Goal: Answer question/provide support: Share knowledge or assist other users

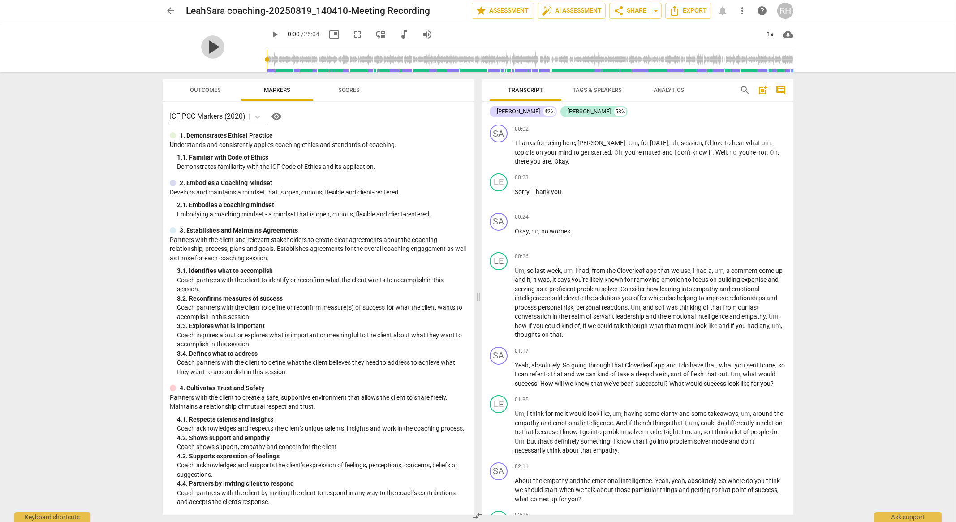
click at [205, 47] on span "play_arrow" at bounding box center [212, 46] width 23 height 23
click at [116, 222] on div "arrow_back [PERSON_NAME] coaching-20250819_140410-Meeting Recording edit star A…" at bounding box center [478, 261] width 956 height 522
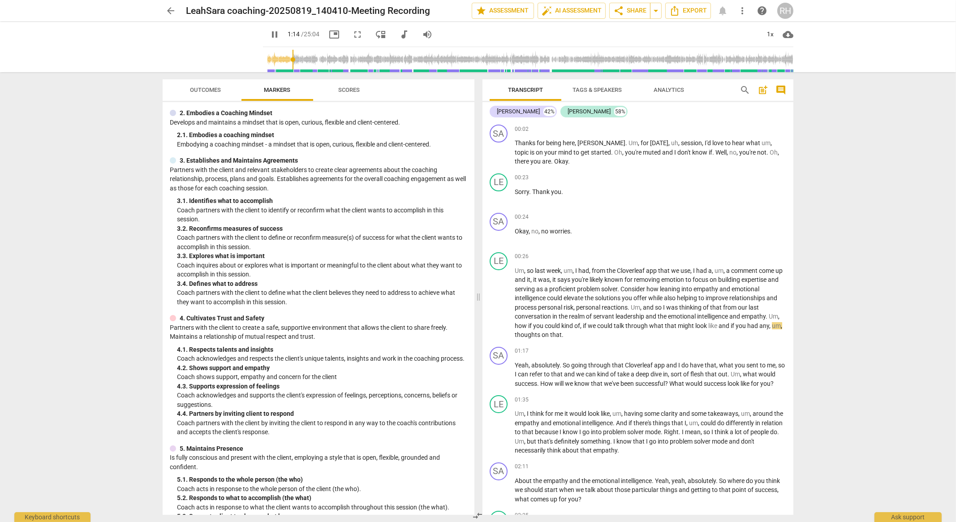
scroll to position [112, 0]
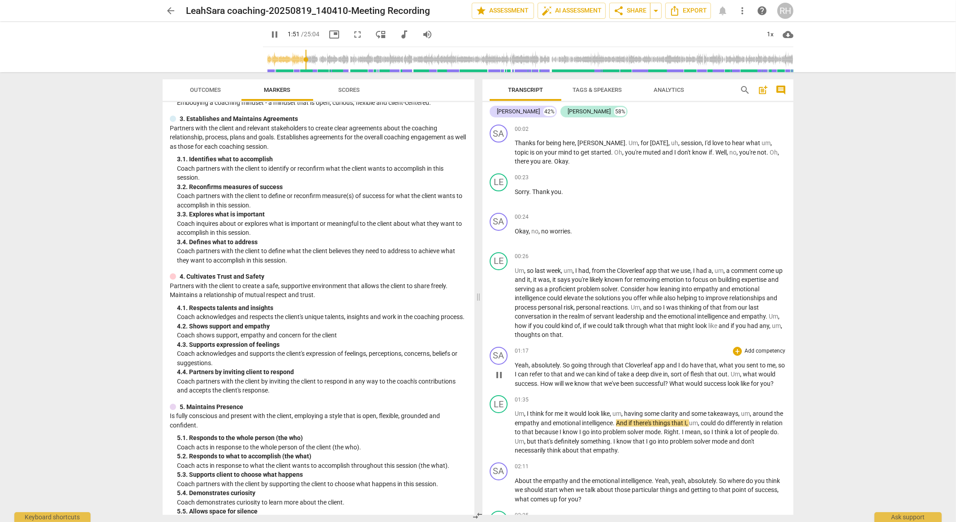
click at [552, 388] on p "Yeah , absolutely . So going through that Cloverleaf app and I do have that , w…" at bounding box center [650, 375] width 271 height 28
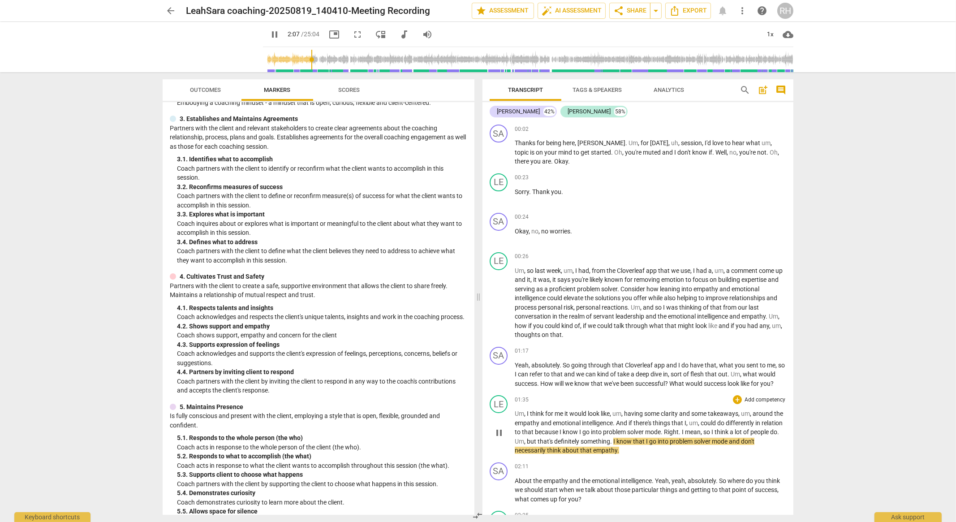
click at [500, 438] on span "pause" at bounding box center [499, 432] width 11 height 11
type input "128"
click at [580, 10] on span "auto_fix_high AI Assessment" at bounding box center [571, 10] width 60 height 11
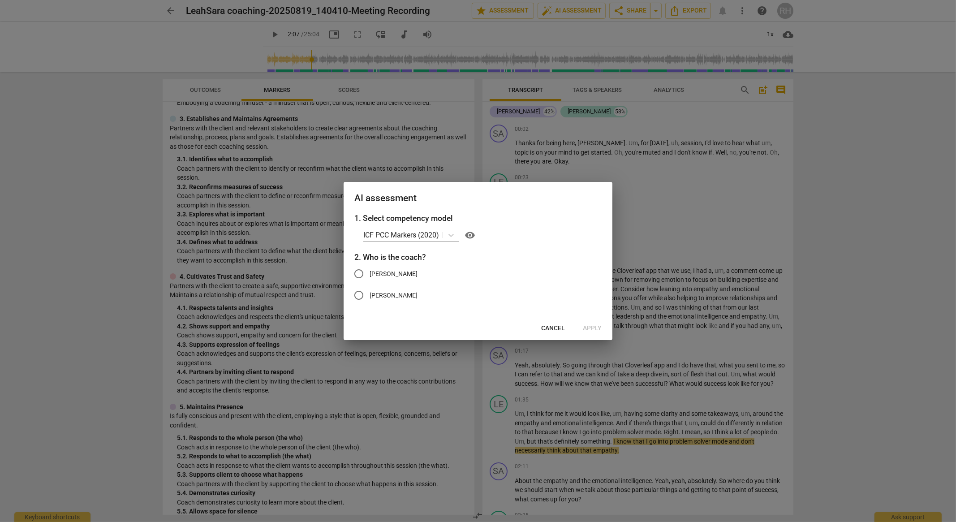
click at [361, 275] on input "[PERSON_NAME]" at bounding box center [358, 273] width 21 height 21
radio input "true"
click at [597, 329] on span "Apply" at bounding box center [592, 328] width 19 height 9
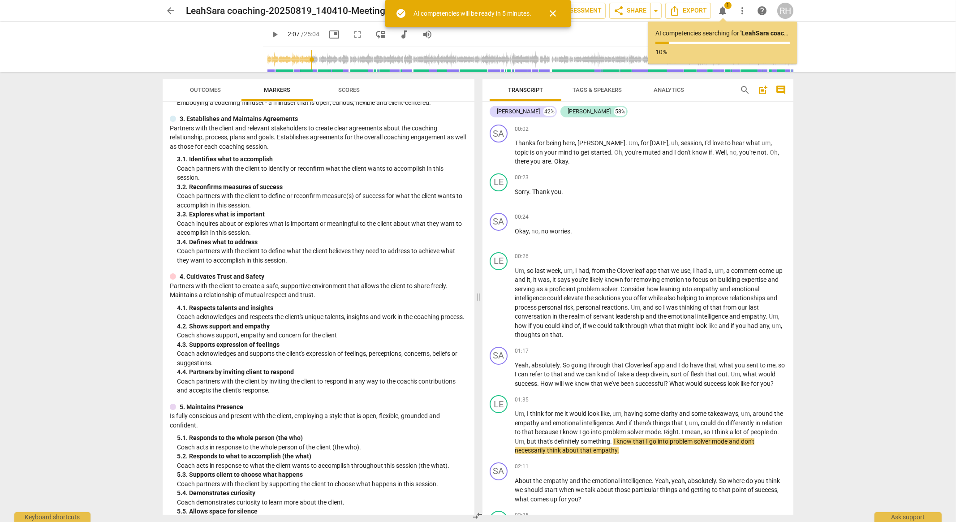
type input "128"
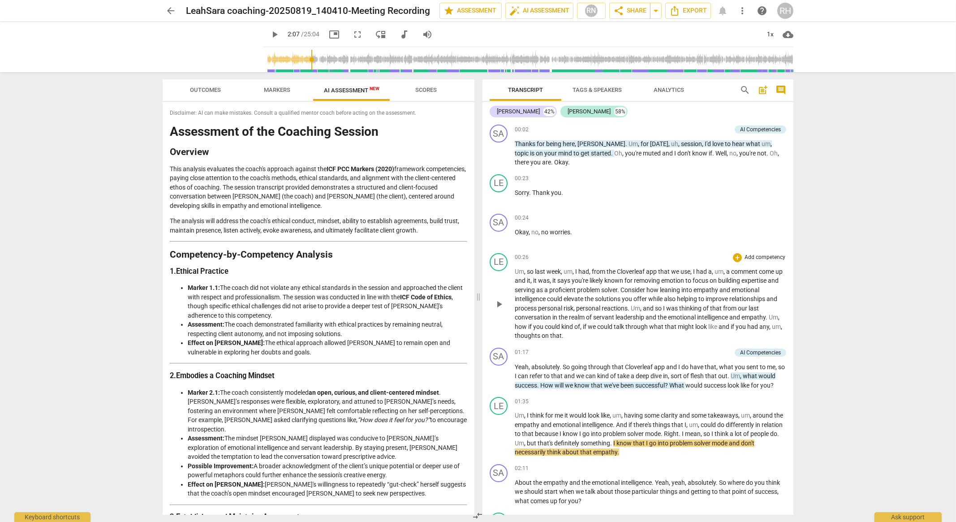
scroll to position [56, 0]
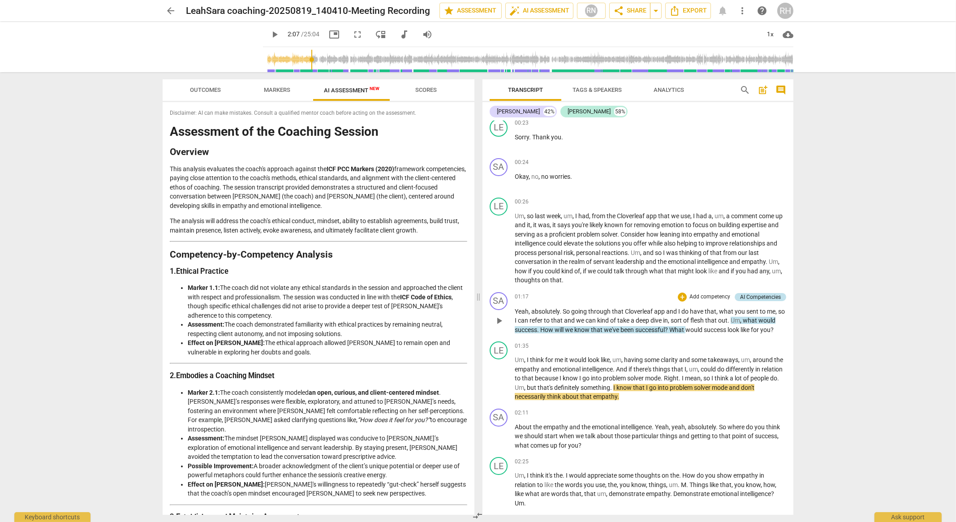
click at [745, 299] on div "AI Competencies" at bounding box center [760, 297] width 41 height 8
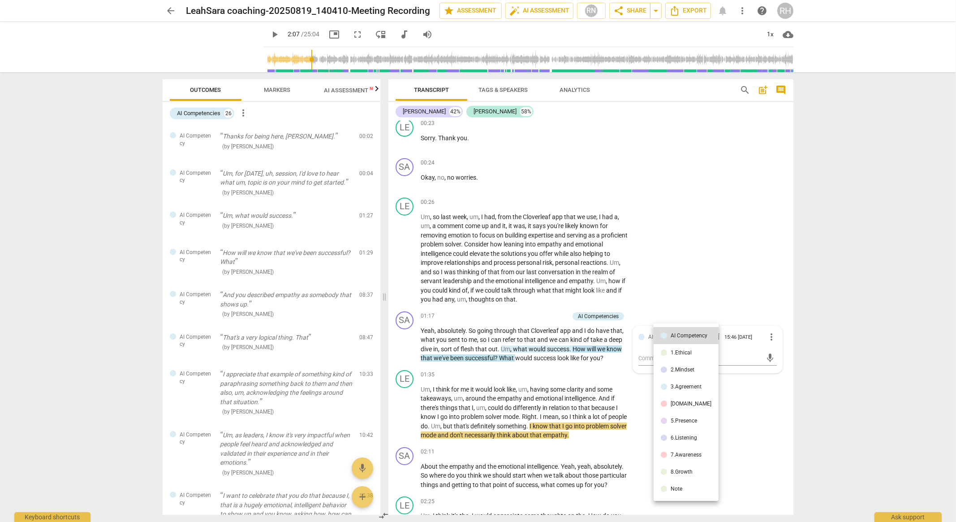
click at [680, 387] on div "3.Agreement" at bounding box center [685, 386] width 31 height 5
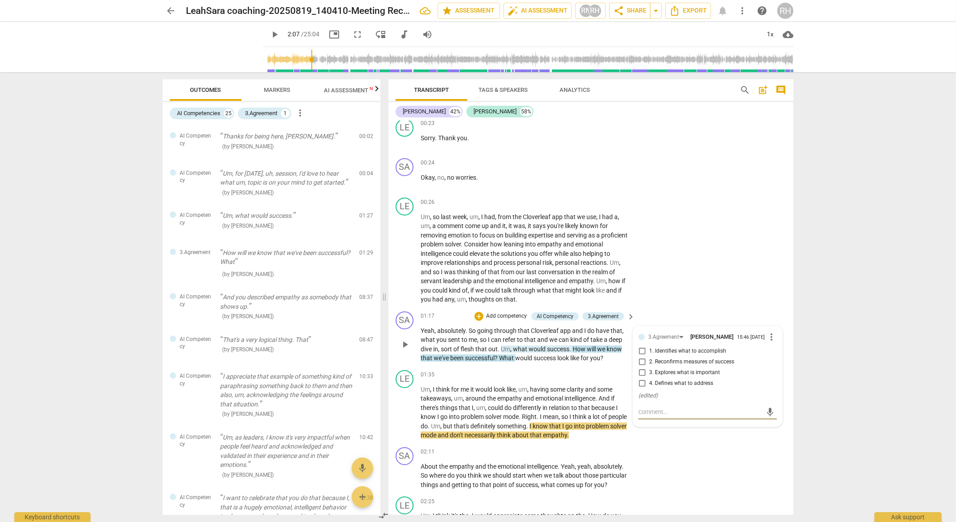
click at [647, 415] on textarea at bounding box center [700, 412] width 124 height 9
click at [645, 411] on textarea at bounding box center [700, 412] width 124 height 9
type textarea "G"
type textarea "Go"
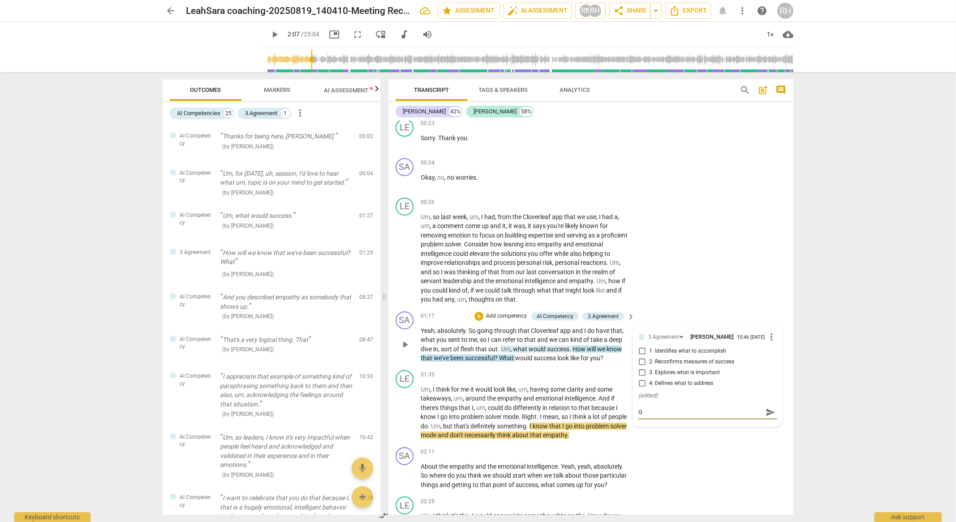
type textarea "Go"
type textarea "Goo"
type textarea "Good"
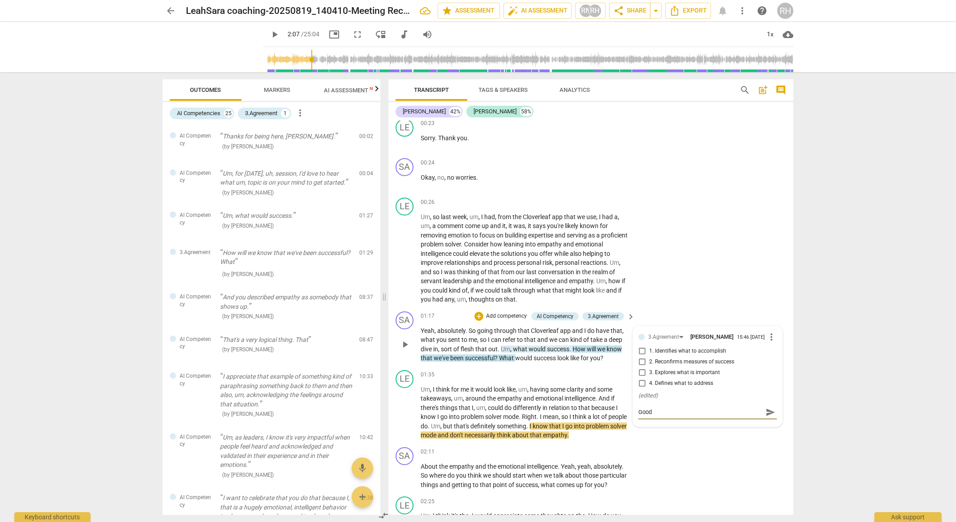
type textarea "Good"
type textarea "Good q"
type textarea "Good qu"
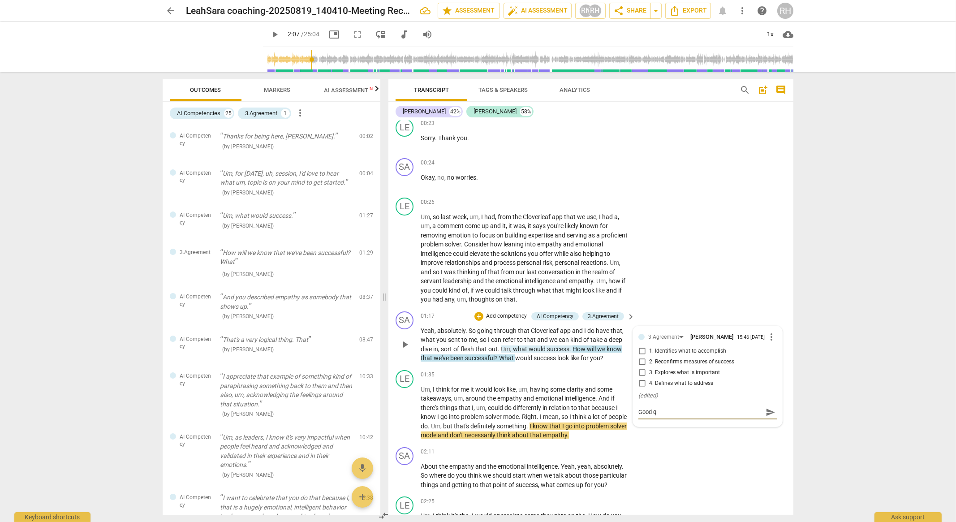
type textarea "Good qu"
type textarea "Good que"
type textarea "Good ques"
type textarea "Good quest"
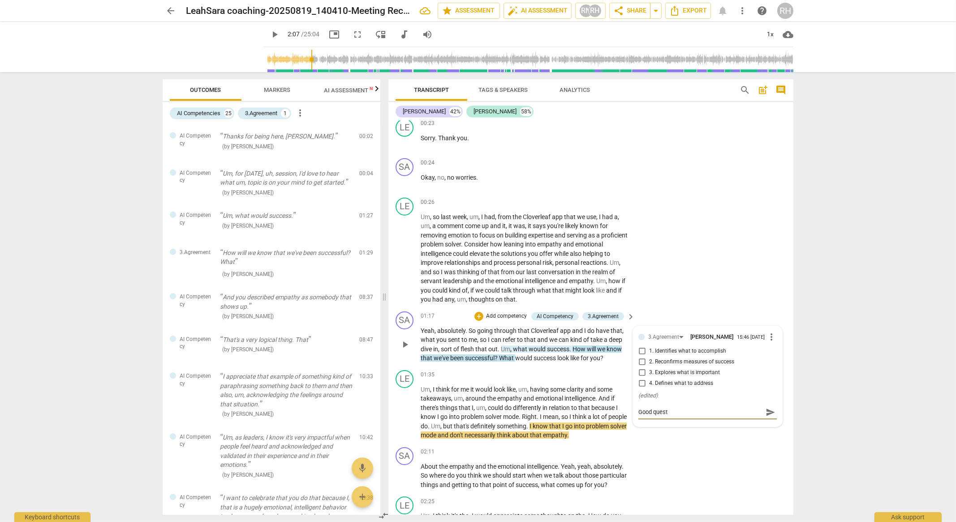
type textarea "Good questi"
type textarea "Good questio"
type textarea "Good question"
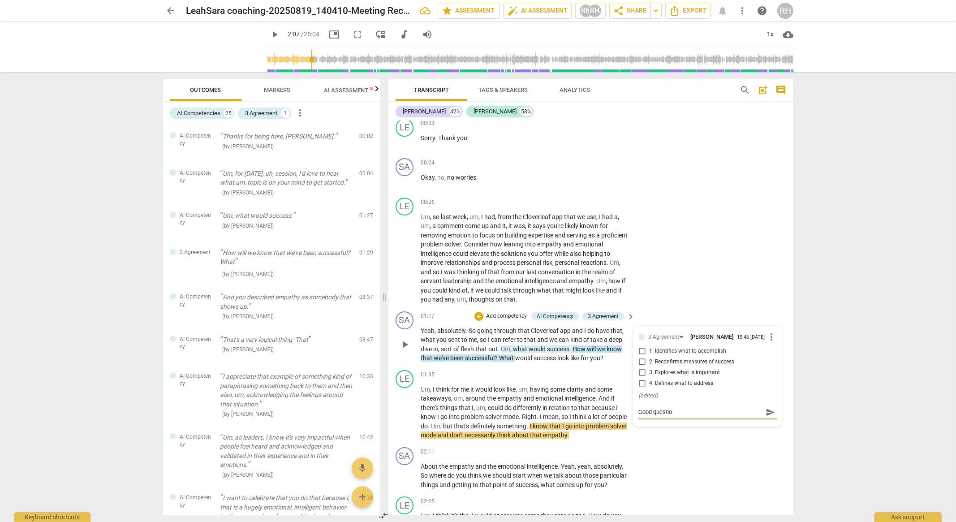
type textarea "Good question"
type textarea "Good question t"
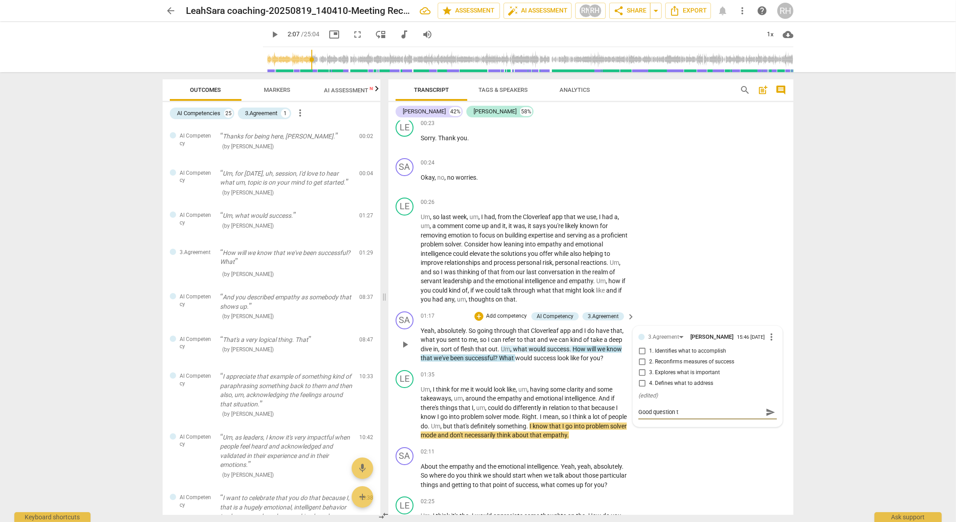
type textarea "Good question to"
type textarea "Good question to h"
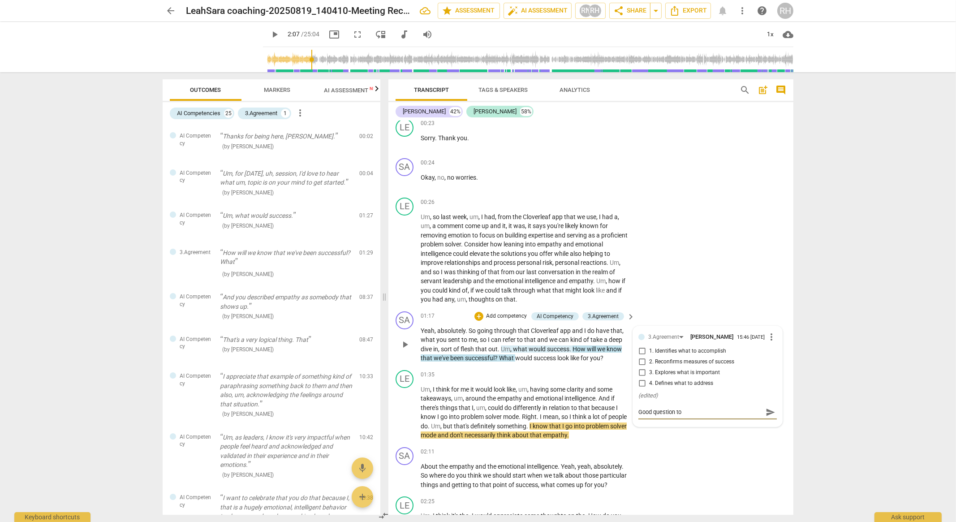
type textarea "Good question to h"
type textarea "Good question to he"
type textarea "Good question to hel"
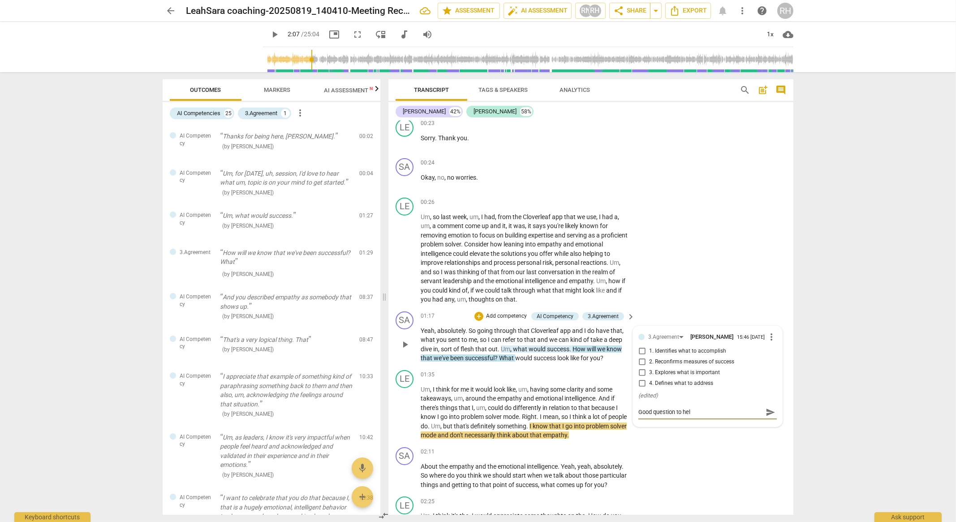
type textarea "Good question to help"
type textarea "Good question to help e"
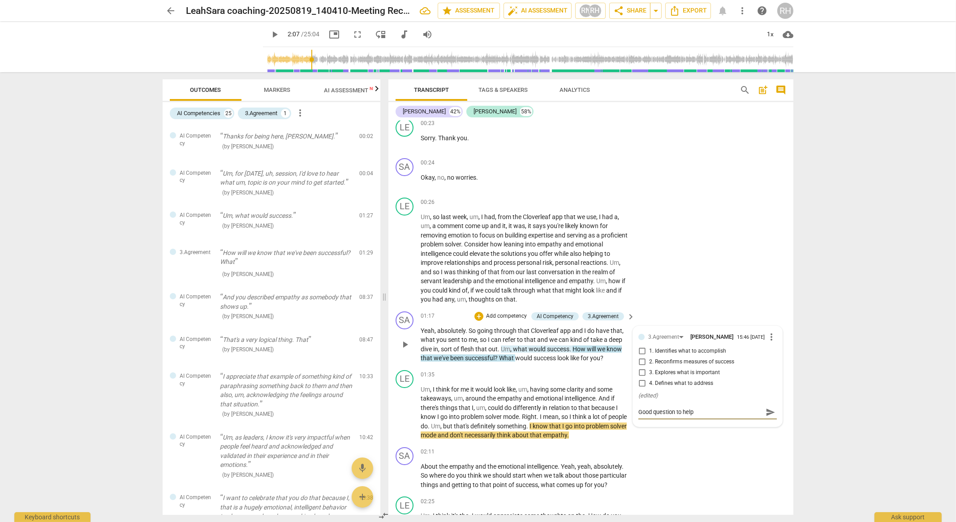
type textarea "Good question to help e"
type textarea "Good question to help es"
type textarea "Good question to help est"
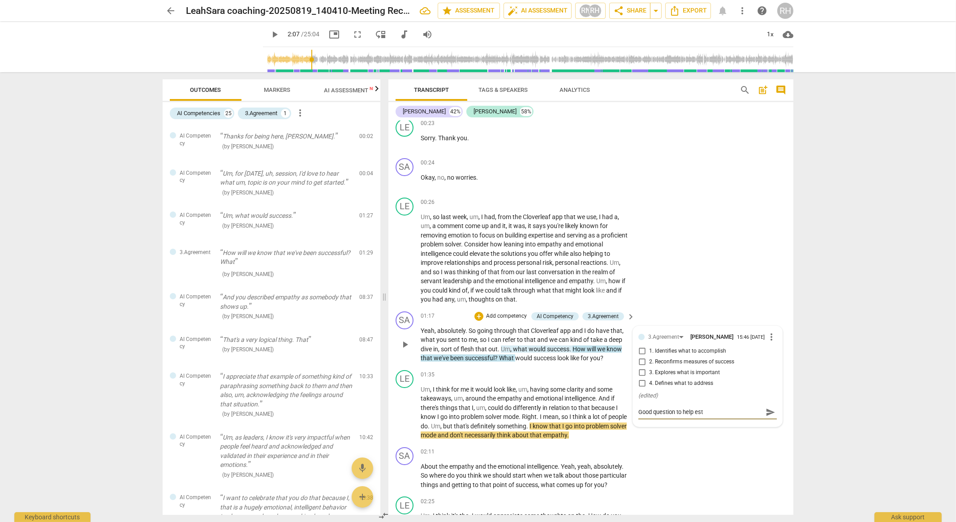
type textarea "Good question to help esta"
type textarea "Good question to help estal"
type textarea "Good question to help estalb"
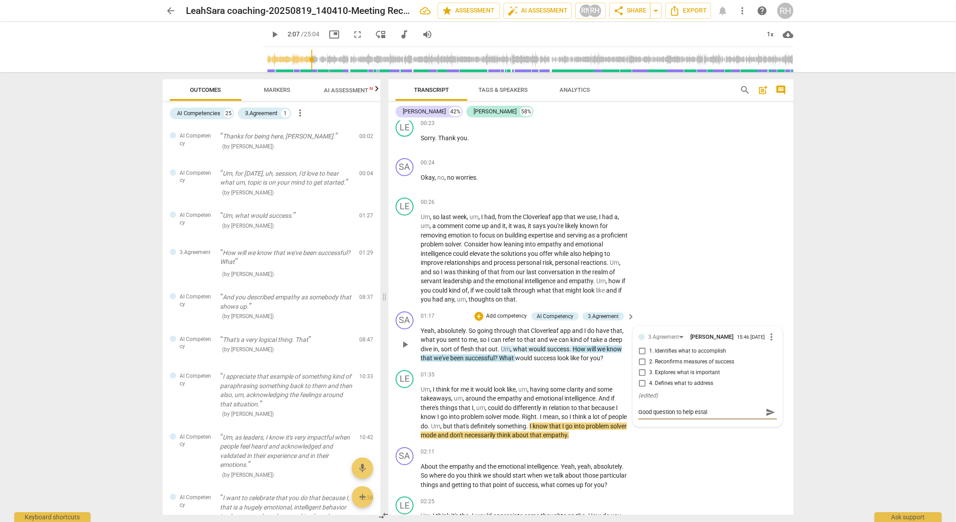
type textarea "Good question to help estalb"
type textarea "Good question to help estalbi"
type textarea "Good question to help estalbis"
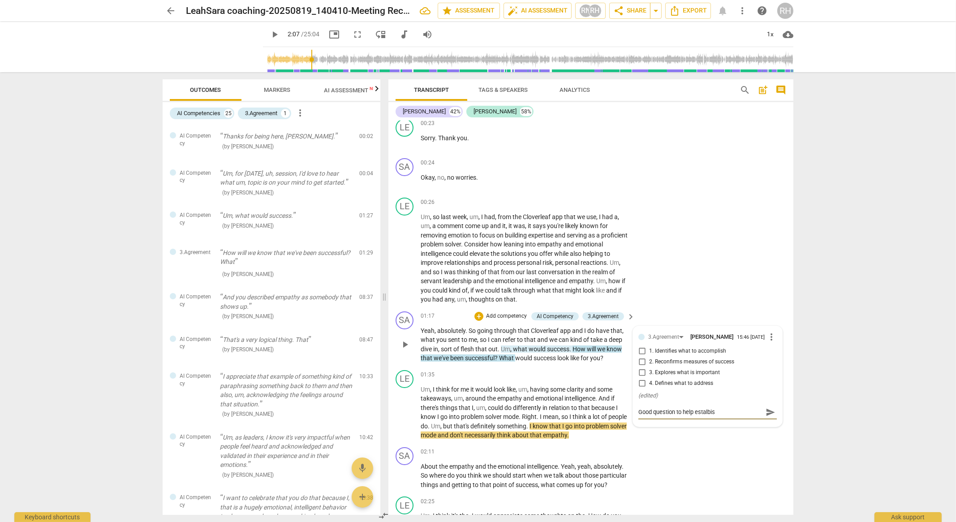
type textarea "Good question to help estalbish"
type textarea "Good question to help estalbish t"
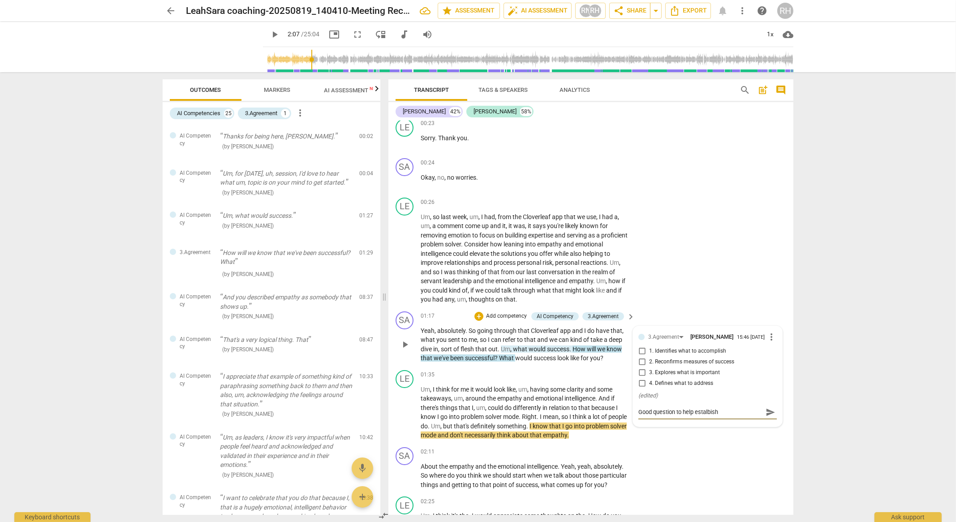
type textarea "Good question to help estalbish t"
type textarea "Good question to help estalbish th"
type textarea "Good question to help estalbish the"
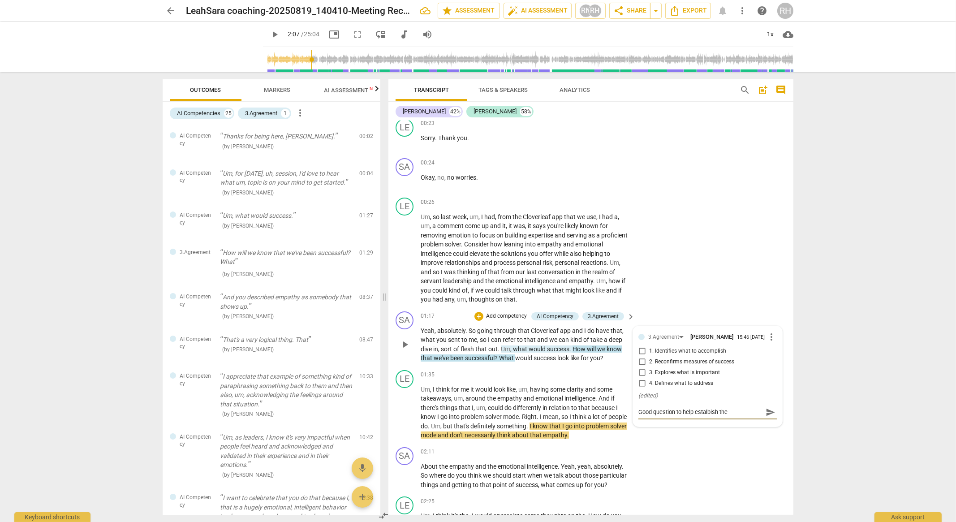
type textarea "Good question to help estalbish the"
type textarea "Good question to help estalbish the a"
type textarea "Good question to help estalbish the ag"
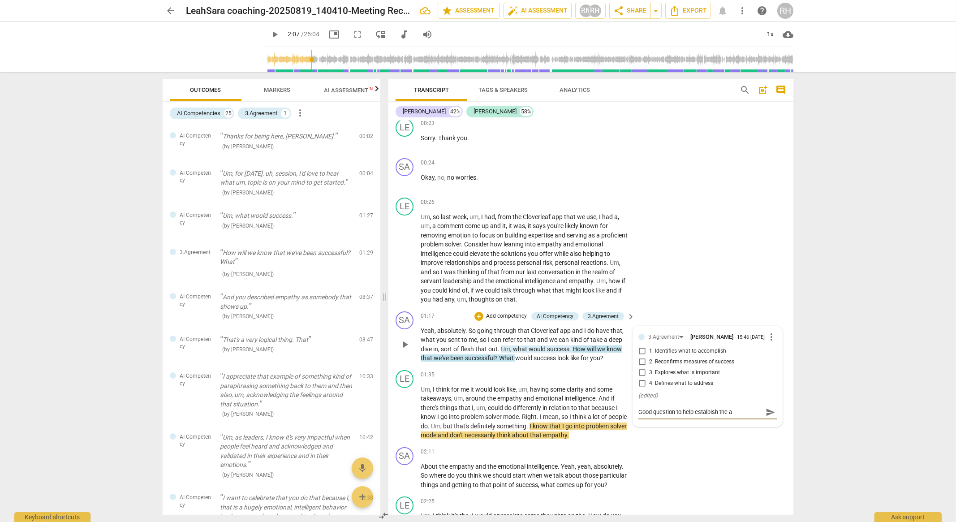
type textarea "Good question to help estalbish the ag"
type textarea "Good question to help estalbish the agr"
type textarea "Good question to help estalbish the agre"
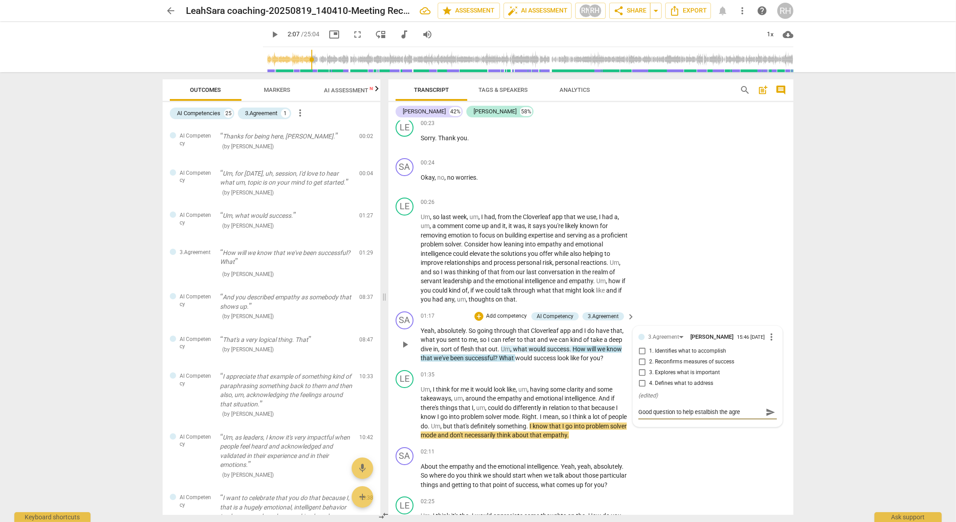
type textarea "Good question to help estalbish the agree"
type textarea "Good question to help estalbish the agreem"
type textarea "Good question to help estalbish the agreeme"
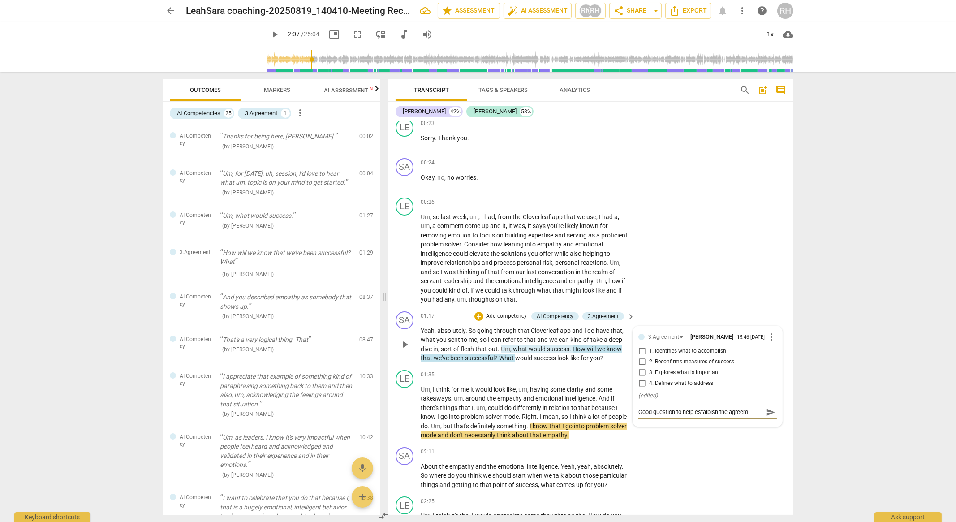
type textarea "Good question to help estalbish the agreeme"
type textarea "Good question to help estalbish the agreemen"
type textarea "Good question to help estalbish the agreement"
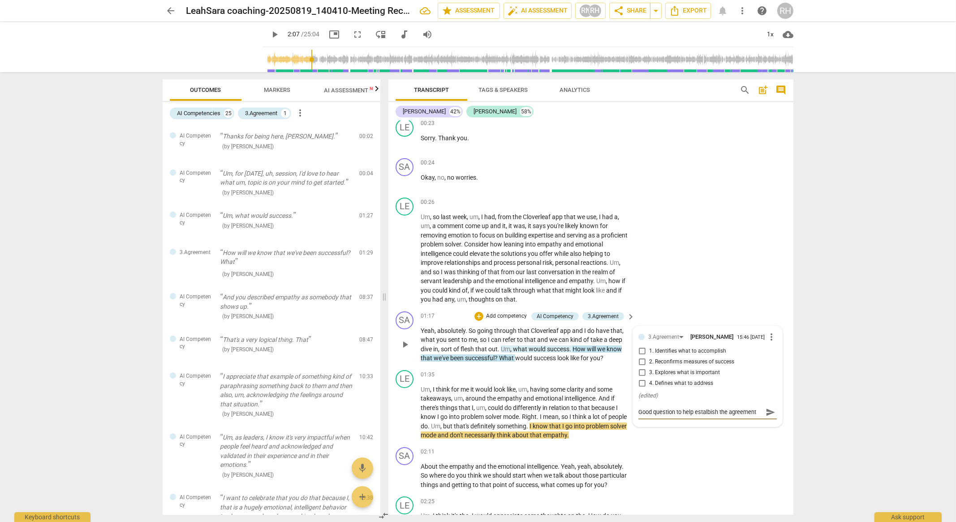
type textarea "Good question to help estalbish the agreemen"
type textarea "Good question to help estalbish the agreeme"
type textarea "Good question to help estalbish the agreem"
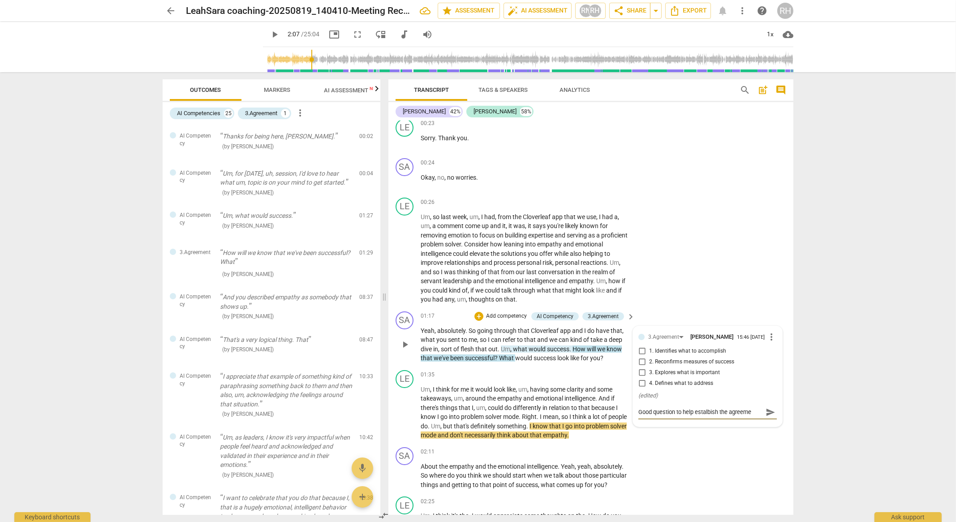
type textarea "Good question to help estalbish the agreem"
type textarea "Good question to help estalbish the agree"
type textarea "Good question to help estalbish the agre"
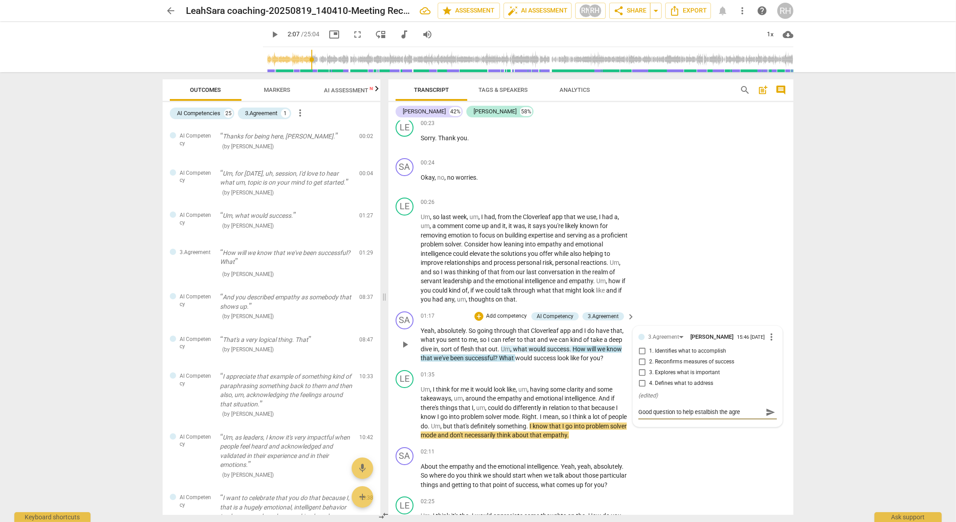
type textarea "Good question to help estalbish the agr"
type textarea "Good question to help estalbish the ag"
type textarea "Good question to help estalbish the a"
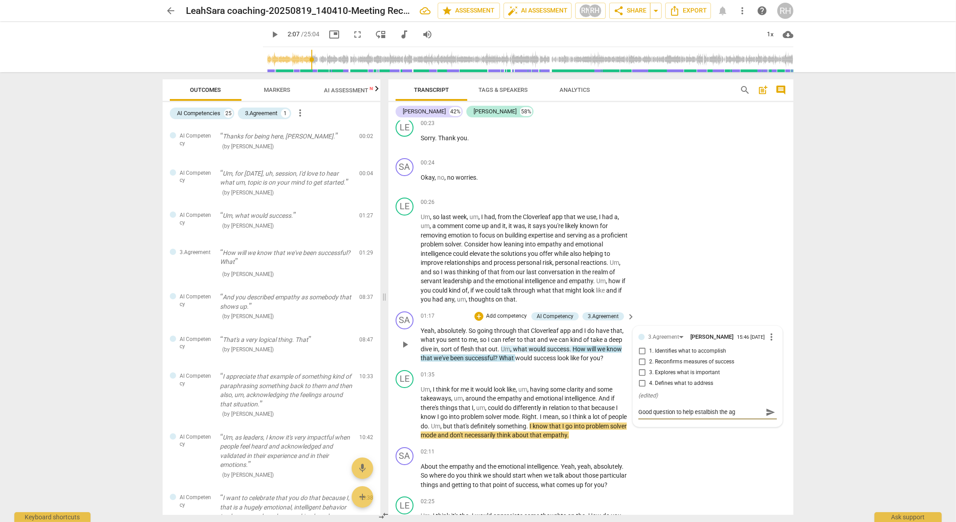
type textarea "Good question to help estalbish the a"
type textarea "Good question to help estalbish the"
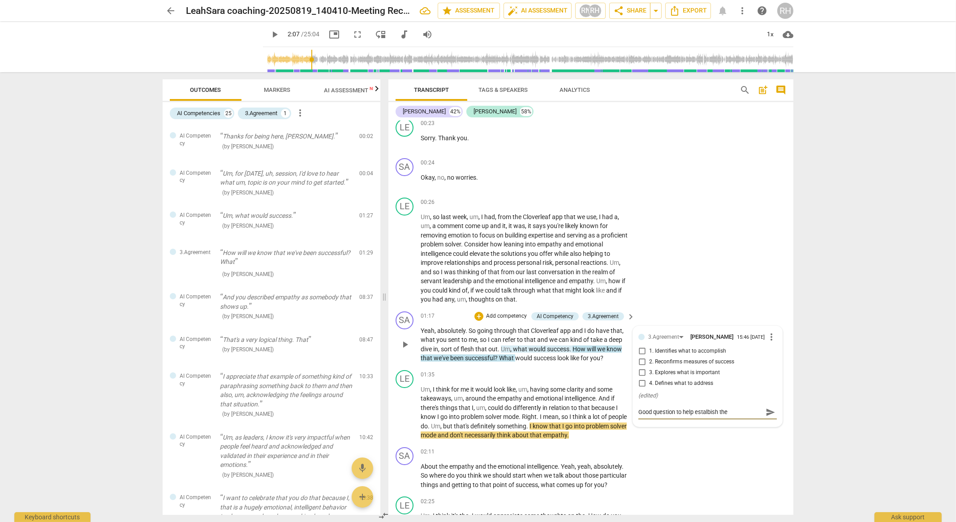
type textarea "Good question to help estalbish th"
type textarea "Good question to help estalbish t"
type textarea "Good question to help estalbish"
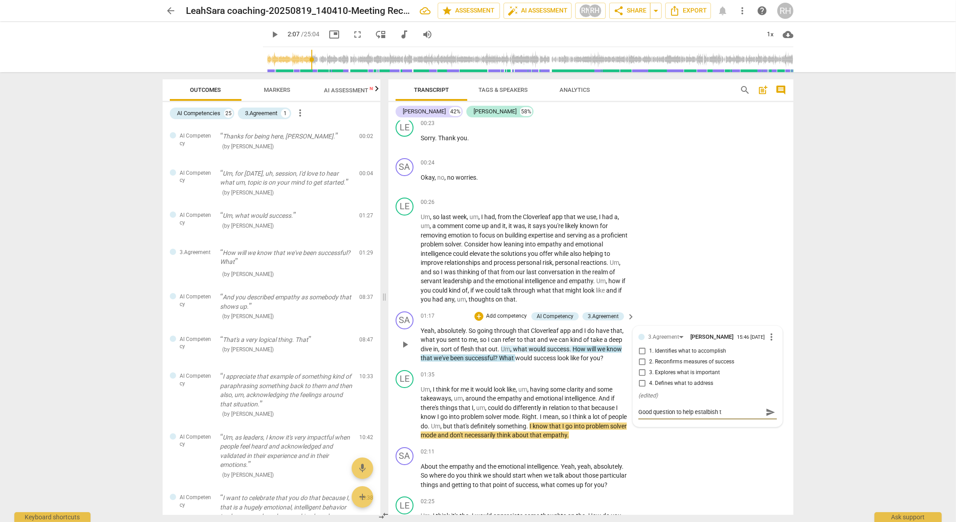
type textarea "Good question to help estalbish"
type textarea "Good question to help estalbis"
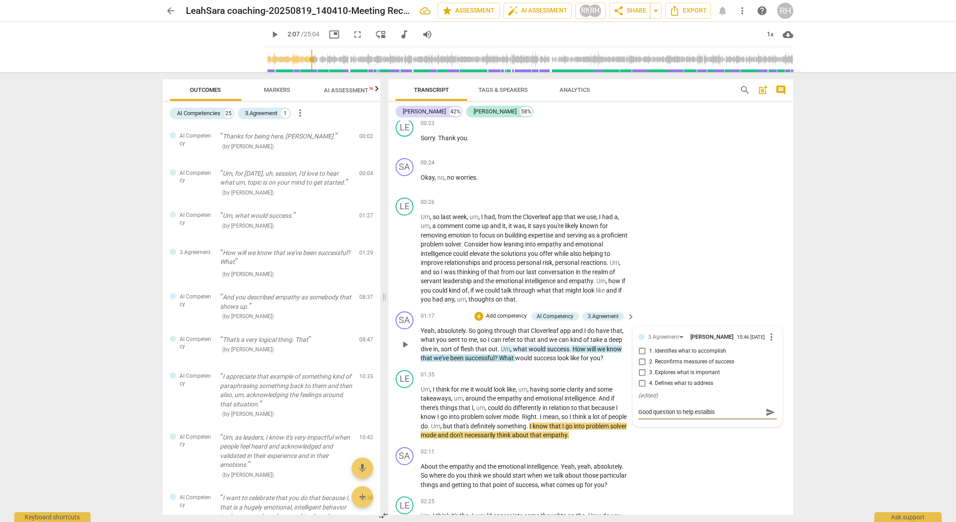
type textarea "Good question to help estalbi"
type textarea "Good question to help estalb"
type textarea "Good question to help estal"
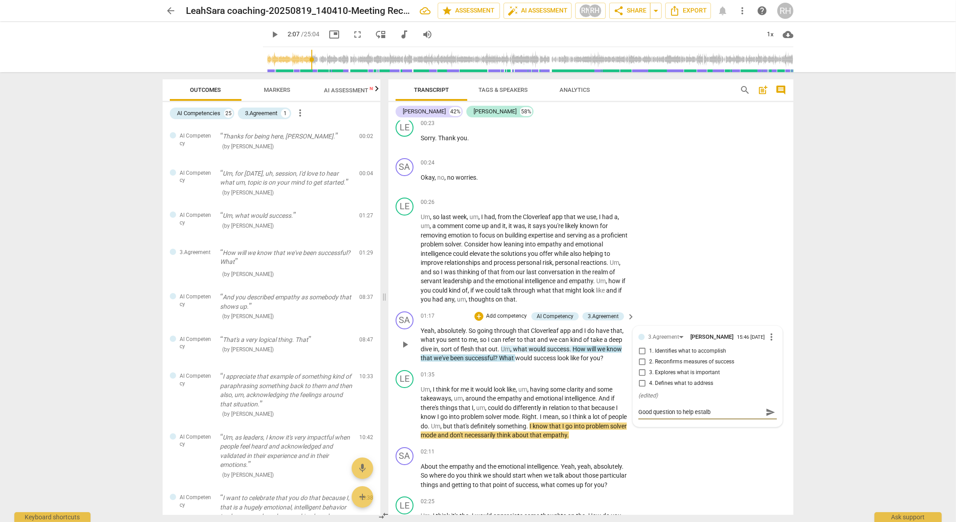
type textarea "Good question to help estal"
type textarea "Good question to help esta"
type textarea "Good question to help est"
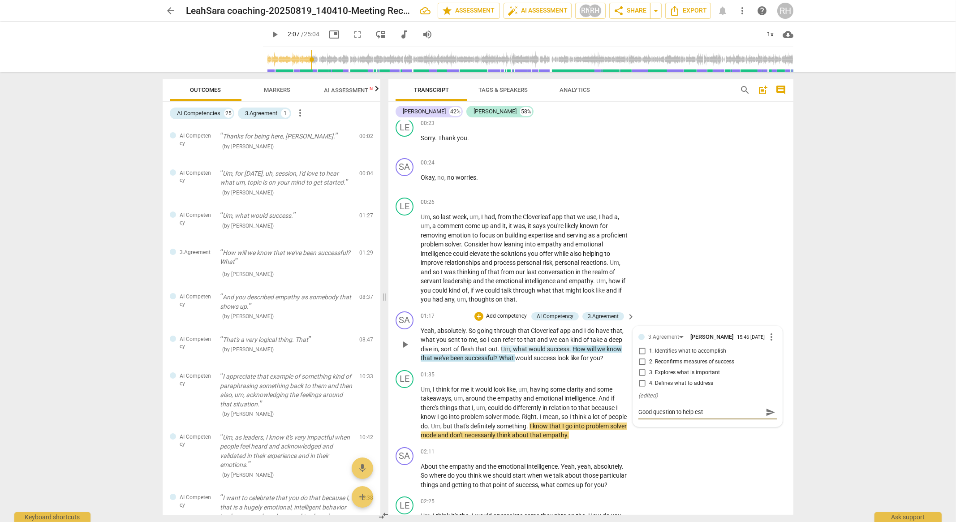
type textarea "Good question to help es"
type textarea "Good question to help est"
type textarea "Good question to help esta"
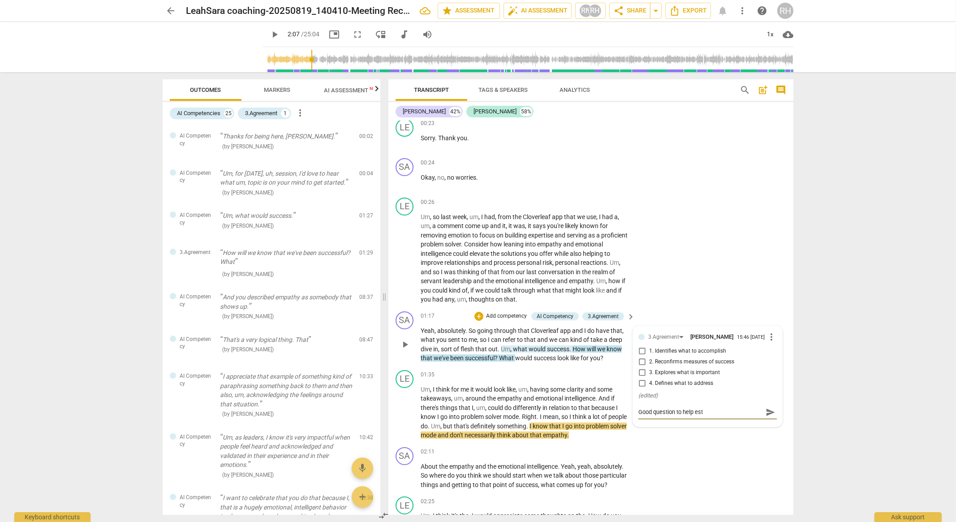
type textarea "Good question to help esta"
type textarea "Good question to help estab"
type textarea "Good question to help establ"
type textarea "Good question to help establi"
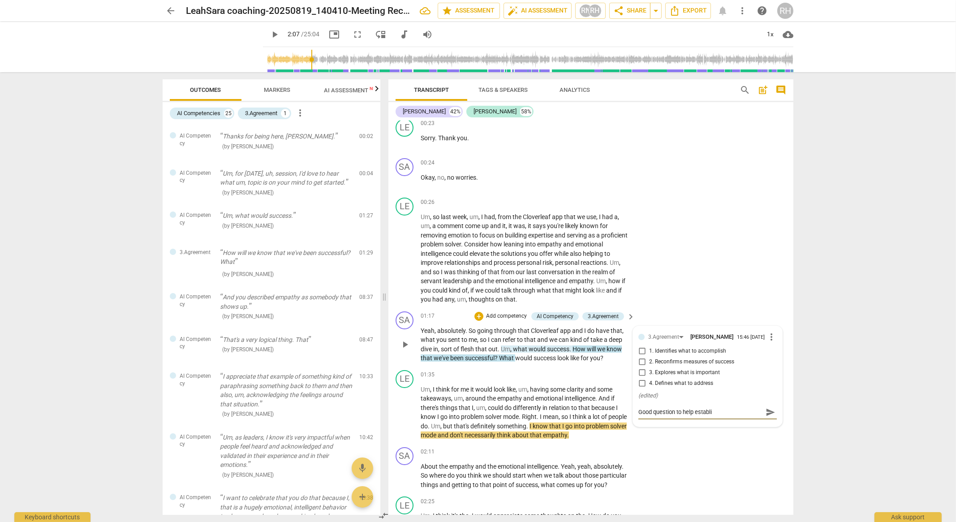
type textarea "Good question to help establis"
type textarea "Good question to help establish"
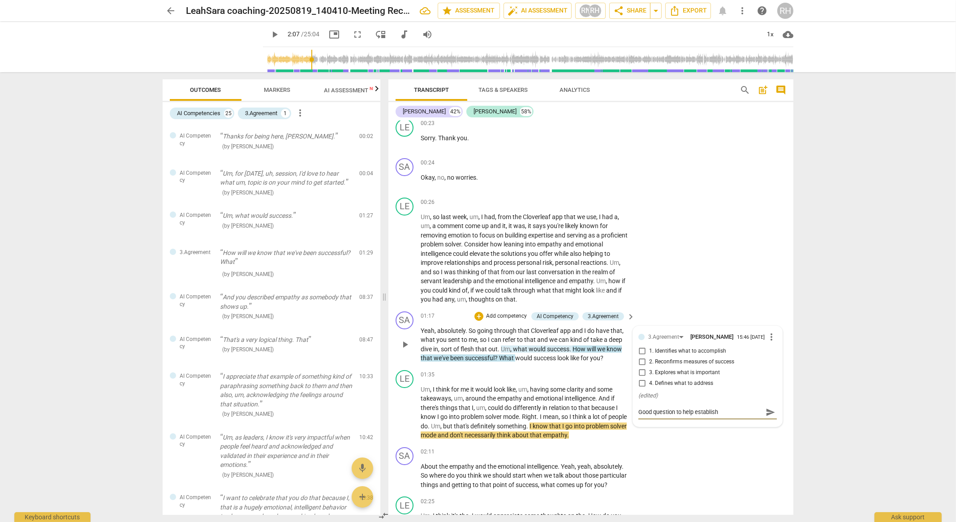
type textarea "Good question to help establish"
type textarea "Good question to help establish m"
type textarea "Good question to help establish me"
type textarea "Good question to help establish mea"
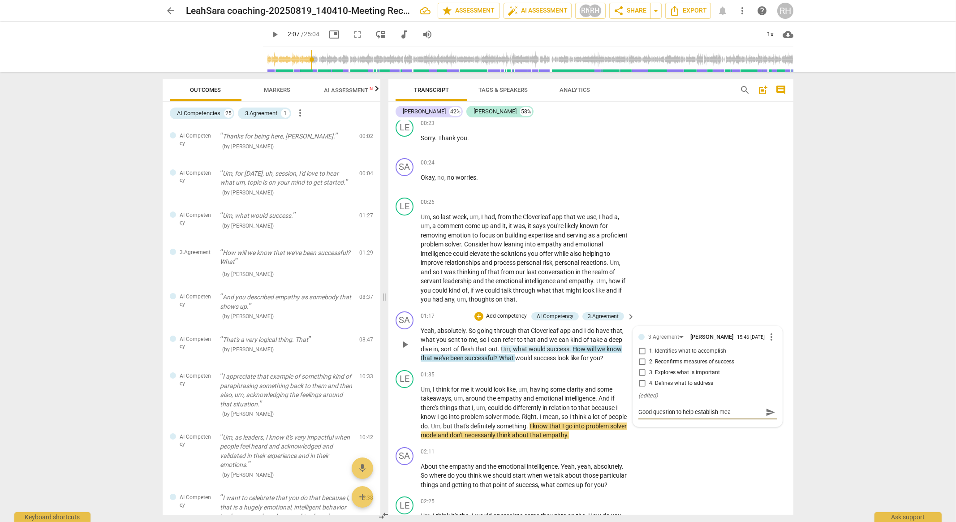
type textarea "Good question to help establish meas"
type textarea "Good question to help establish measu"
type textarea "Good question to help establish measur"
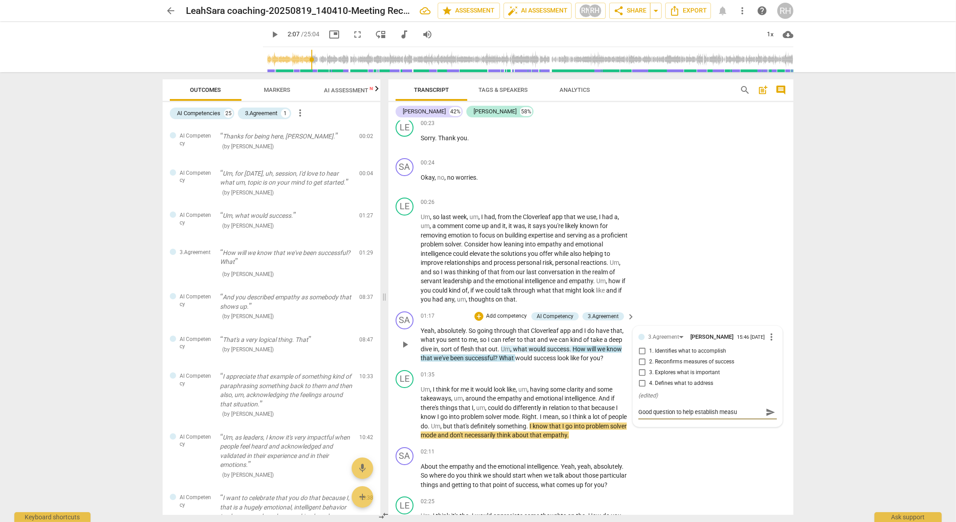
type textarea "Good question to help establish measur"
type textarea "Good question to help establish measure"
type textarea "Good question to help establish measures"
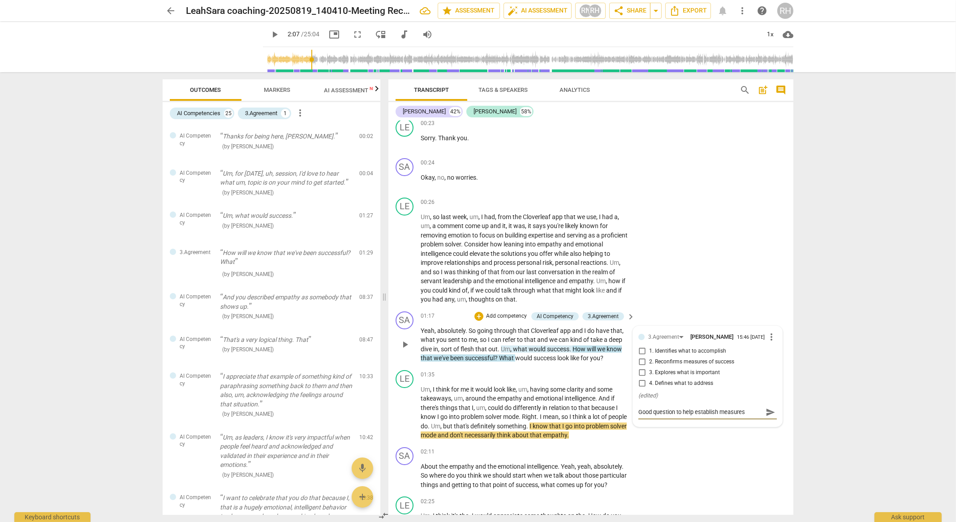
type textarea "Good question to help establish measures"
type textarea "Good question to help establish measures o"
type textarea "Good question to help establish measures of"
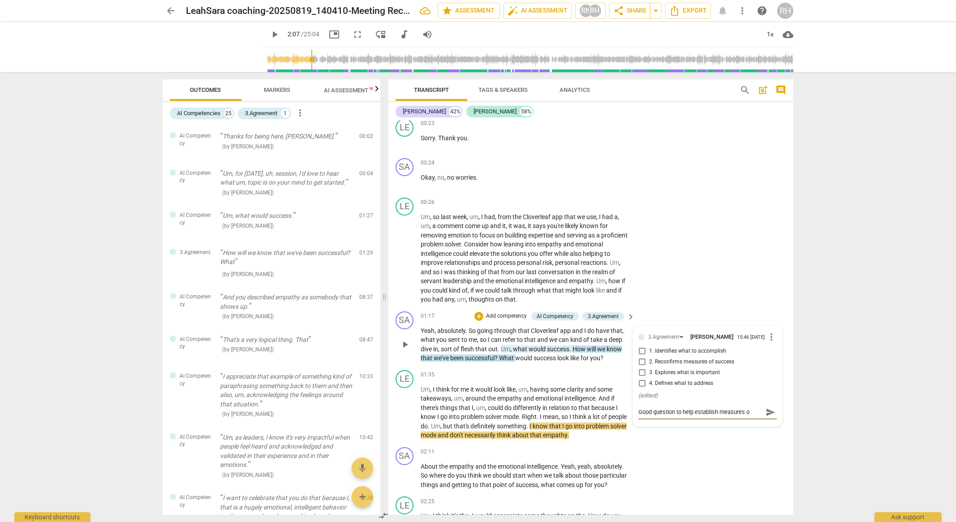
type textarea "Good question to help establish measures of"
type textarea "Good question to help establish measures of c"
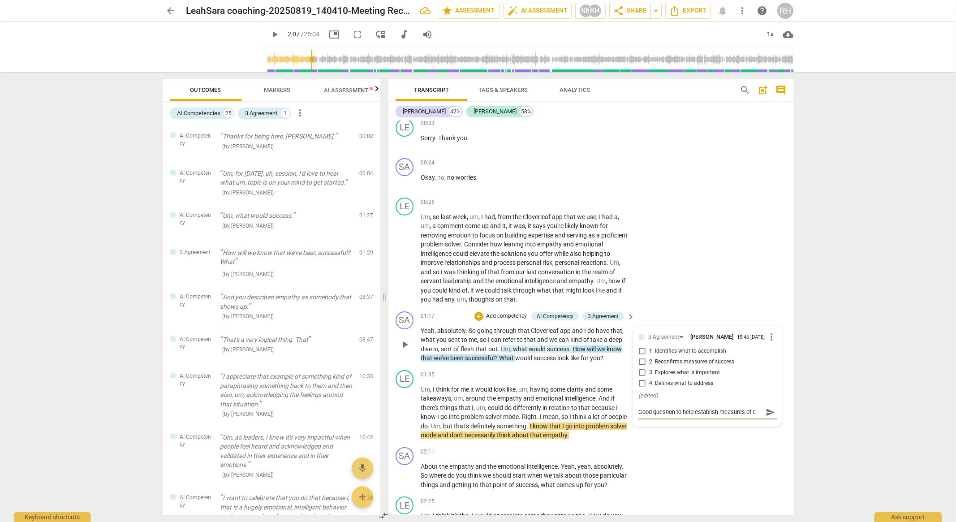
type textarea "Good question to help establish measures of"
type textarea "Good question to help establish measures of s"
type textarea "Good question to help establish measures of su"
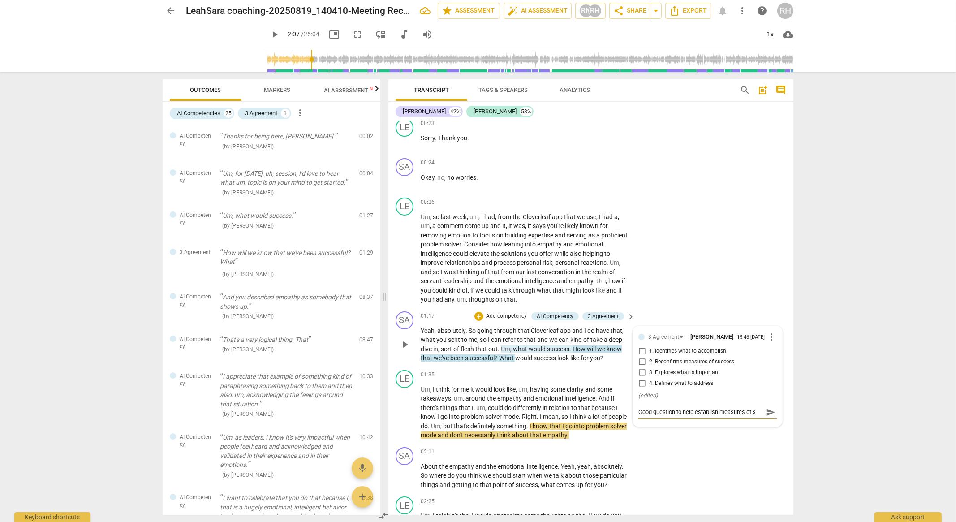
type textarea "Good question to help establish measures of su"
type textarea "Good question to help establish measures of suc"
type textarea "Good question to help establish measures of succ"
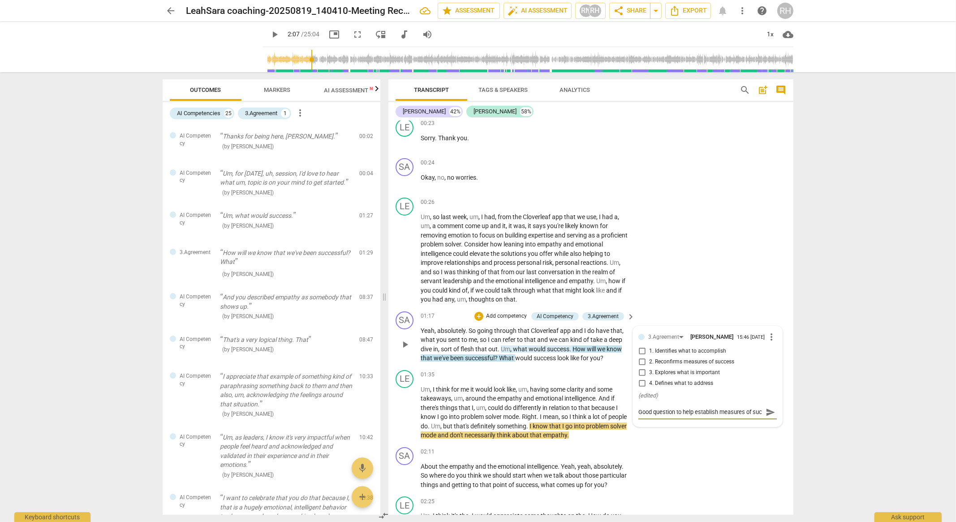
type textarea "Good question to help establish measures of succ"
type textarea "Good question to help establish measures of succe"
type textarea "Good question to help establish measures of succes"
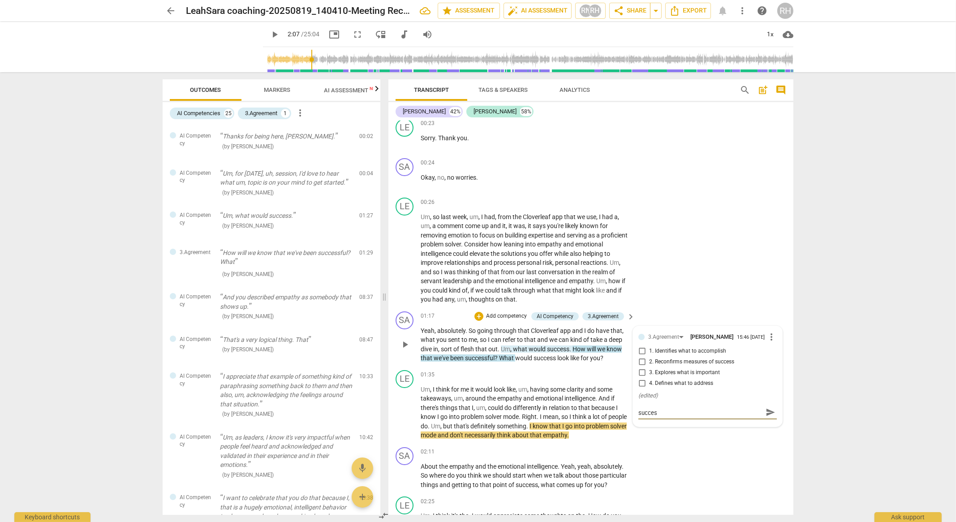
type textarea "Good question to help establish measures of success"
type textarea "Good question to help establish measures of success."
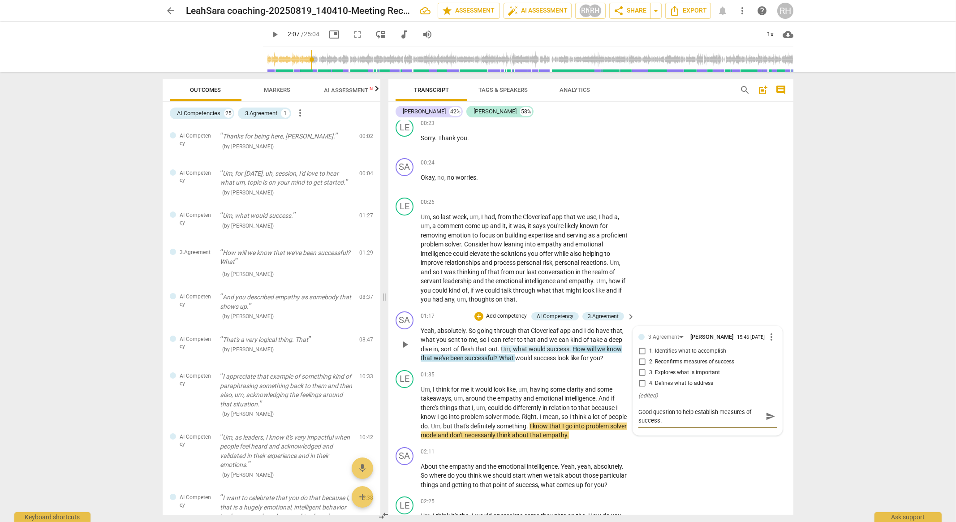
click at [768, 421] on span "send" at bounding box center [770, 416] width 10 height 10
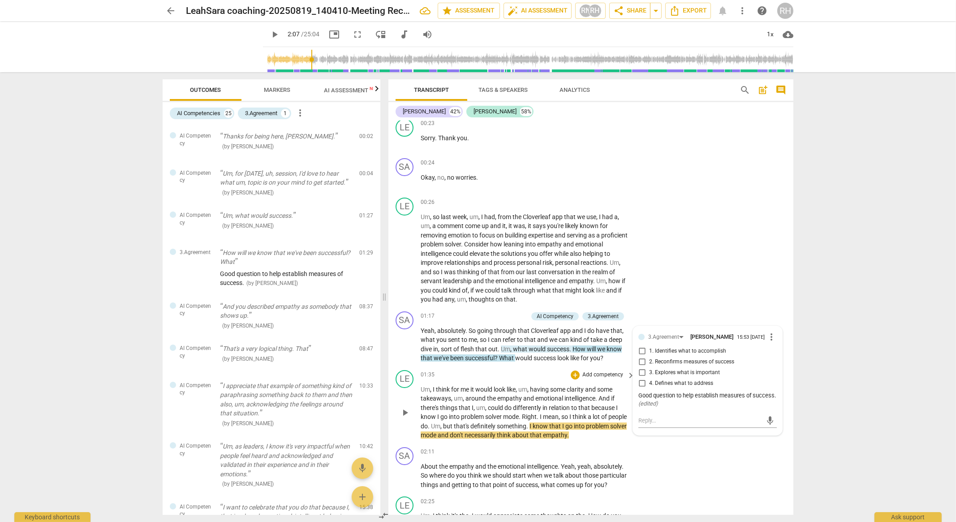
click at [404, 407] on span "play_arrow" at bounding box center [404, 412] width 11 height 11
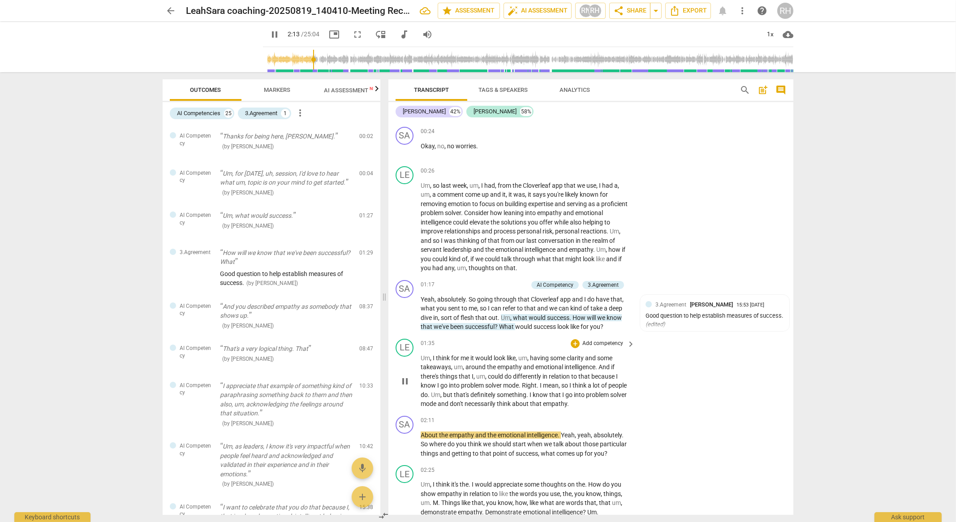
scroll to position [168, 0]
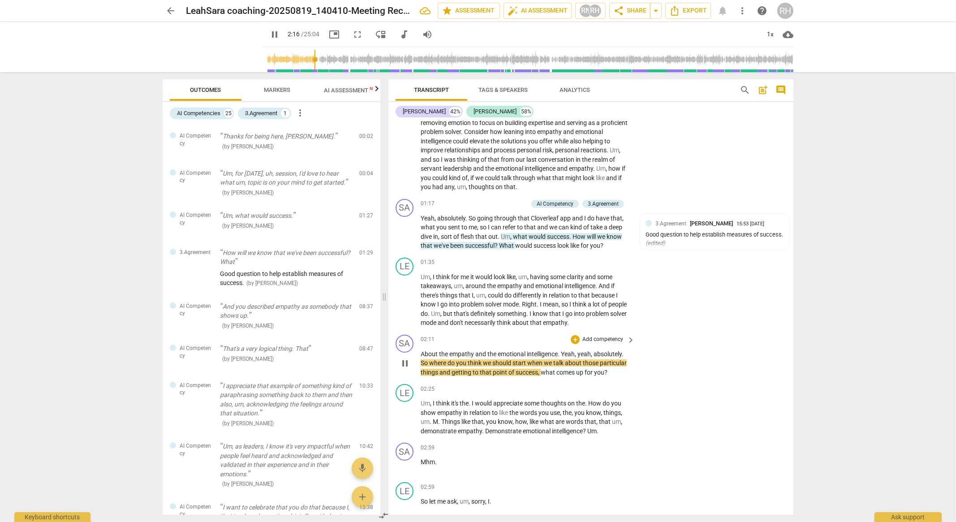
click at [405, 360] on span "pause" at bounding box center [404, 363] width 11 height 11
click at [407, 300] on span "play_arrow" at bounding box center [404, 300] width 11 height 11
click at [145, 299] on div "arrow_back [PERSON_NAME] coaching-20250819_140410-Meeting Recording edit star A…" at bounding box center [478, 261] width 956 height 522
click at [404, 363] on span "pause" at bounding box center [404, 363] width 11 height 11
type input "149"
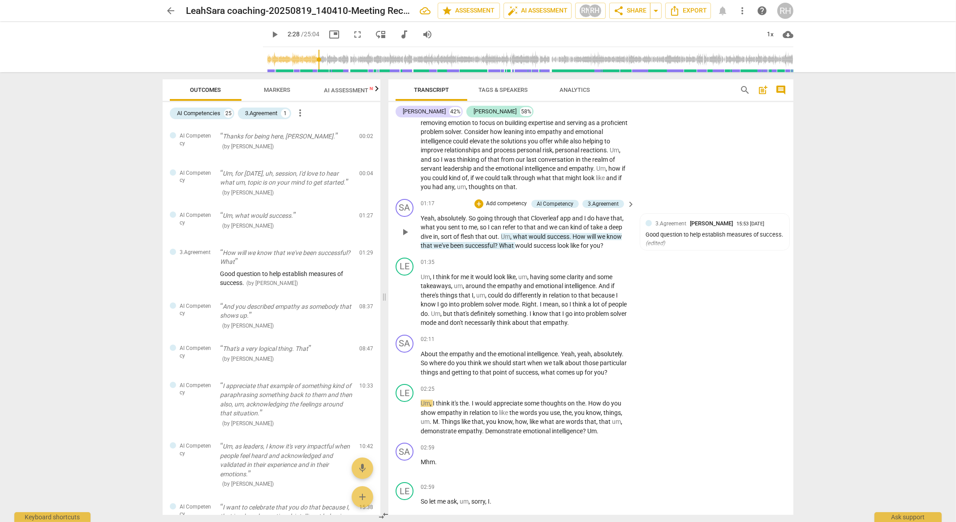
click at [508, 203] on p "Add competency" at bounding box center [506, 204] width 43 height 8
click at [551, 261] on div "Note" at bounding box center [544, 265] width 22 height 11
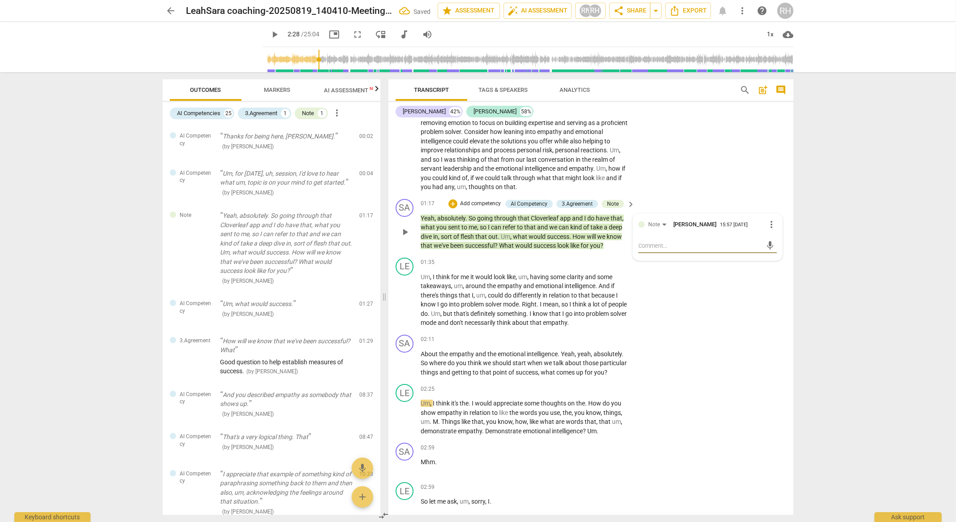
click at [663, 245] on textarea at bounding box center [700, 245] width 124 height 9
type textarea "S"
type textarea "St"
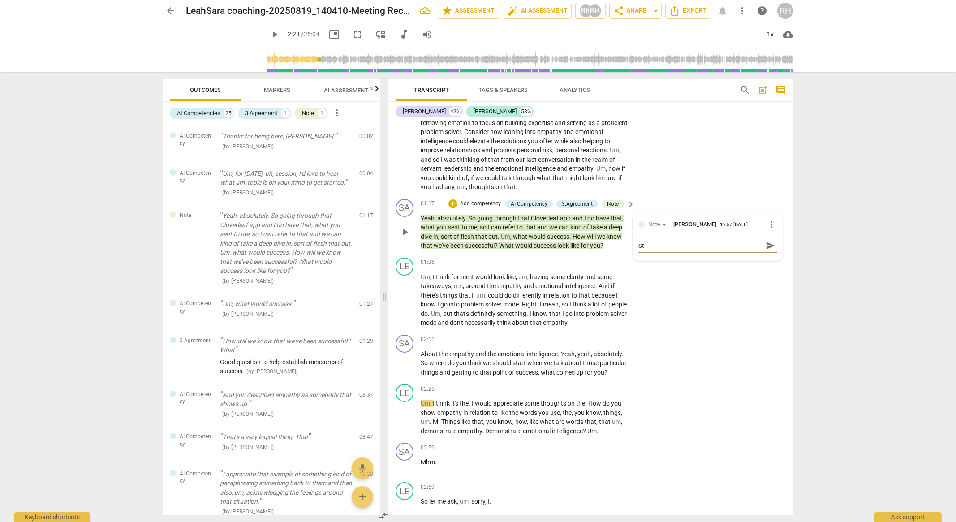
type textarea "Sta"
type textarea "Stac"
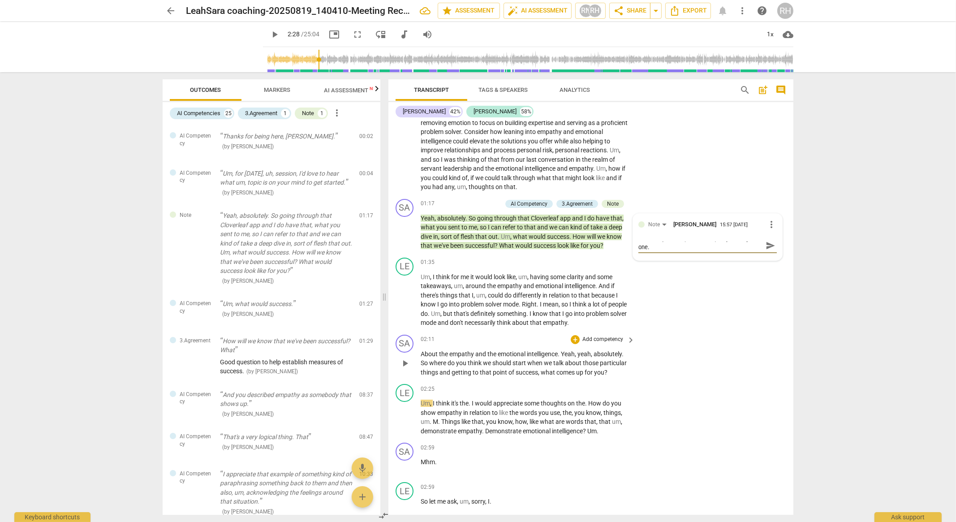
click at [610, 369] on p "About the empathy and the emotional intelligence . Yeah , yeah , absolutely . S…" at bounding box center [526, 363] width 210 height 28
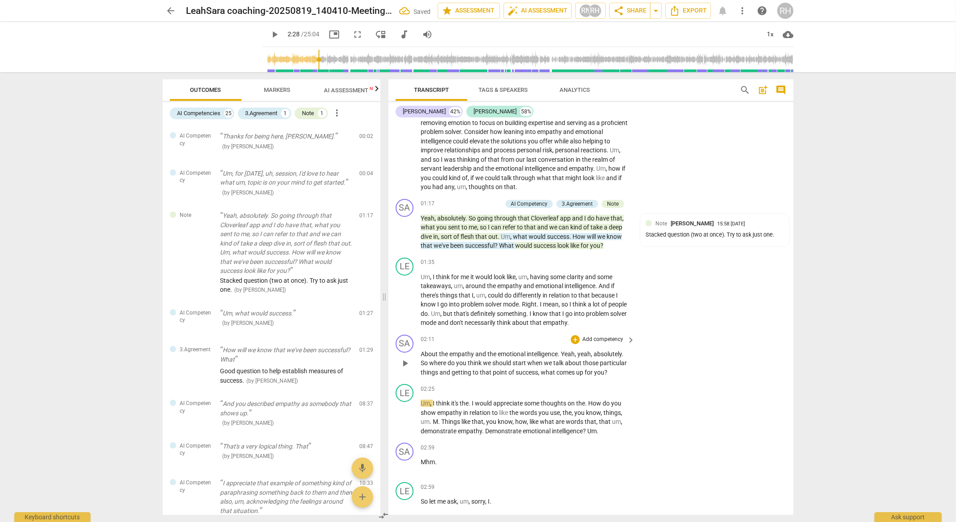
click at [609, 337] on p "Add competency" at bounding box center [602, 339] width 43 height 8
click at [644, 404] on b "Note" at bounding box center [639, 401] width 11 height 11
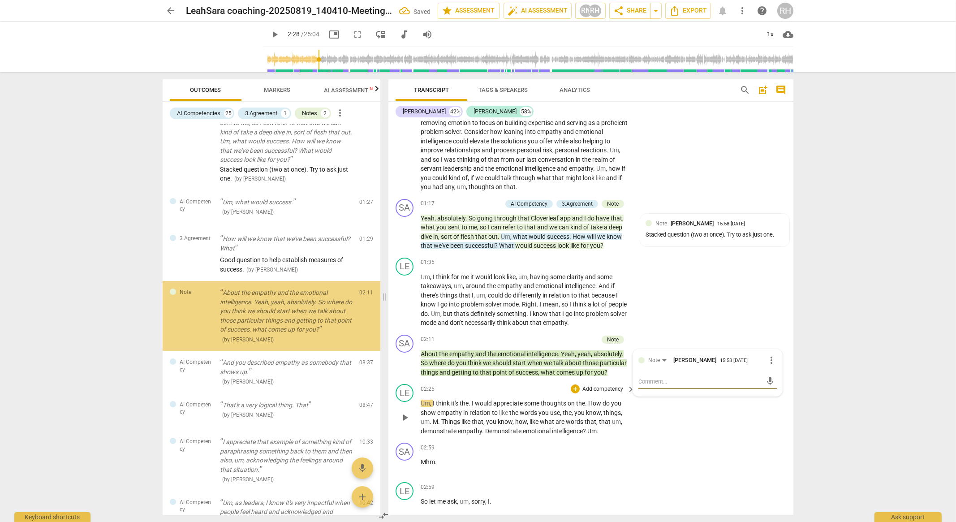
scroll to position [112, 0]
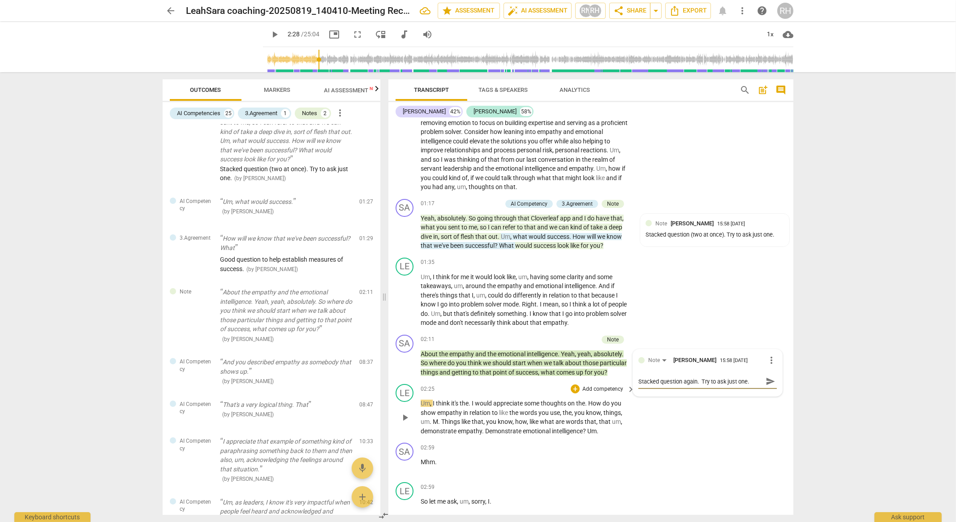
click at [408, 415] on span "play_arrow" at bounding box center [404, 417] width 11 height 11
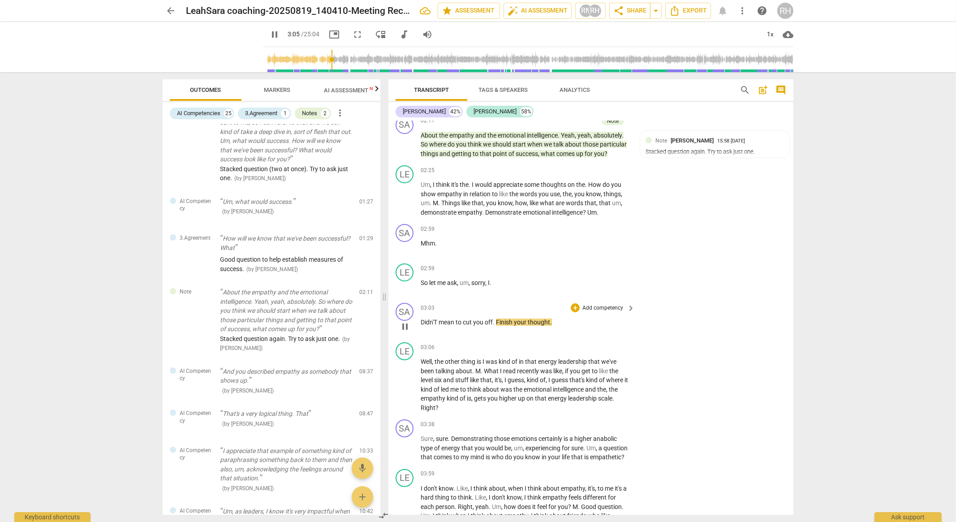
scroll to position [391, 0]
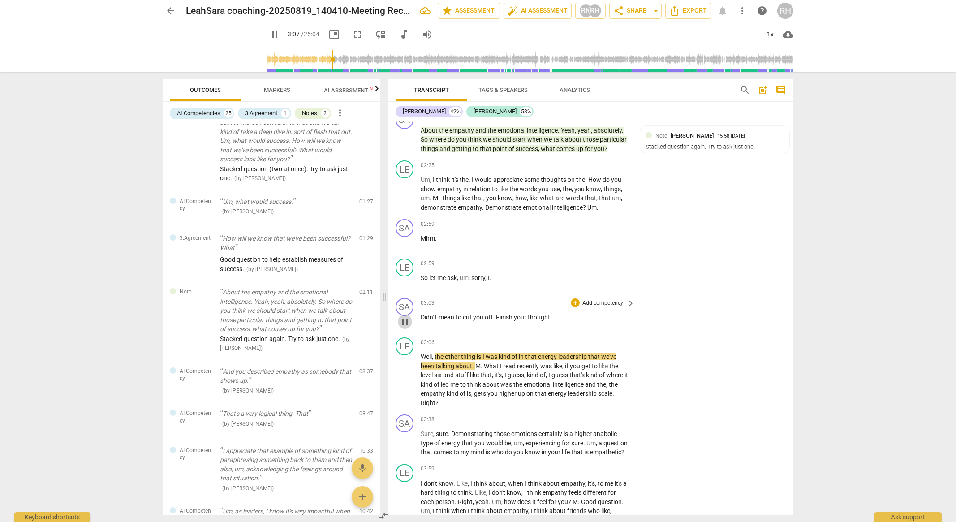
click at [405, 319] on span "pause" at bounding box center [404, 321] width 11 height 11
click at [614, 302] on p "Add competency" at bounding box center [602, 303] width 43 height 8
click at [635, 319] on b "6.Listening" at bounding box center [631, 318] width 27 height 11
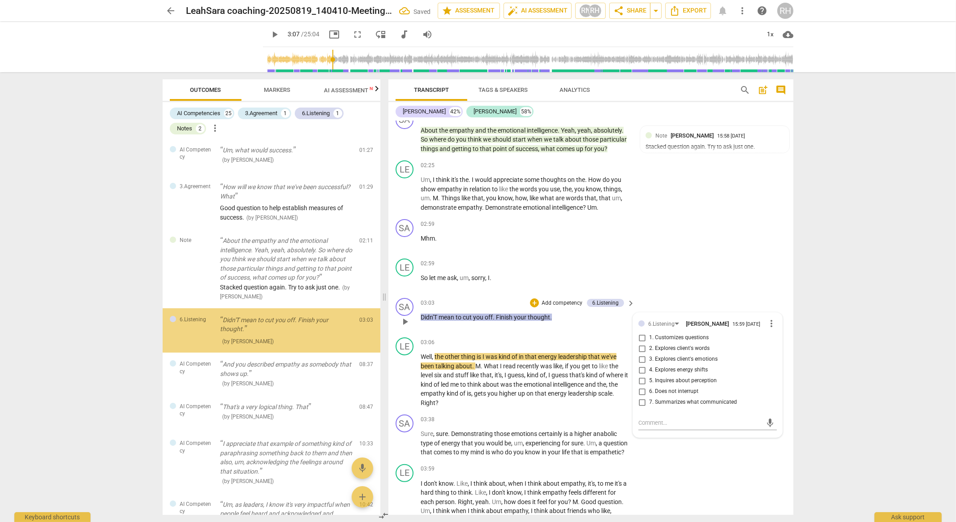
scroll to position [190, 0]
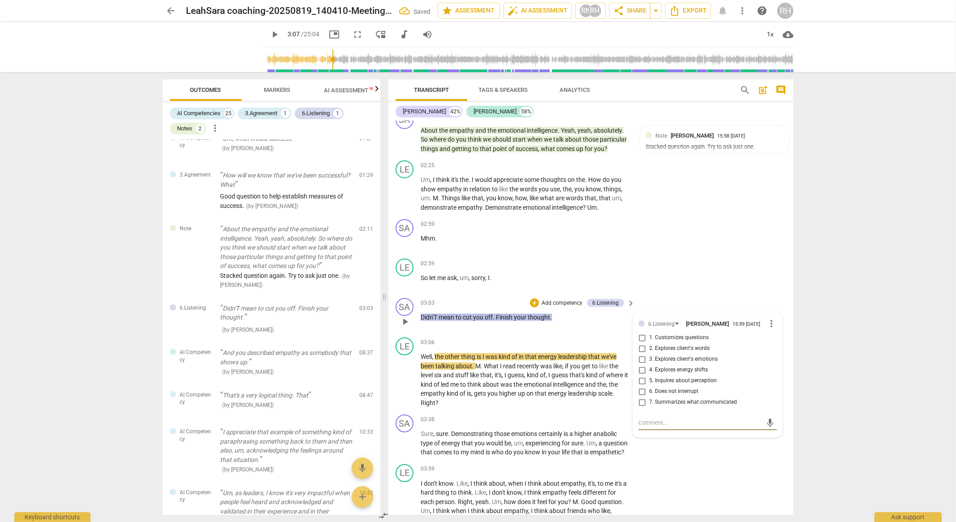
click at [666, 424] on textarea at bounding box center [700, 422] width 124 height 9
click at [771, 423] on span "send" at bounding box center [770, 423] width 10 height 10
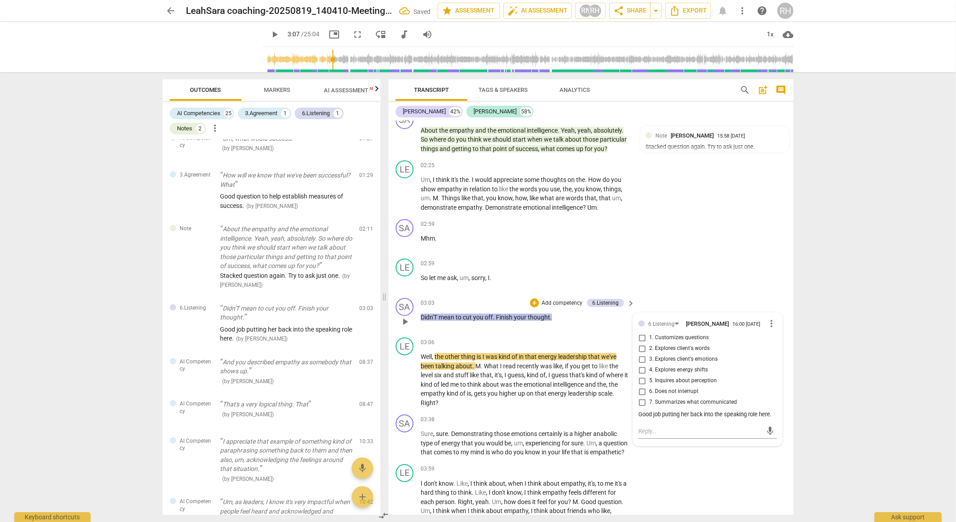
scroll to position [0, 0]
click at [408, 377] on span "play_arrow" at bounding box center [404, 379] width 11 height 11
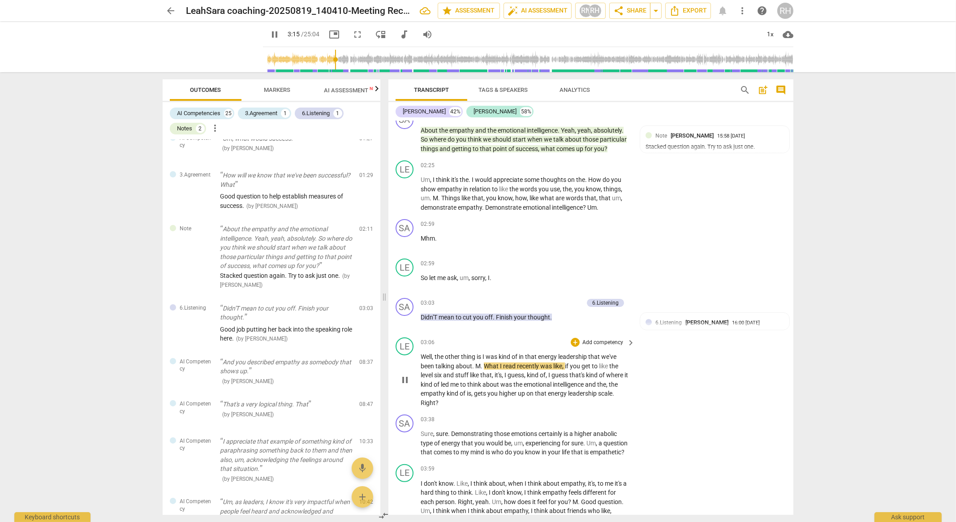
click at [474, 362] on span "." at bounding box center [473, 365] width 3 height 7
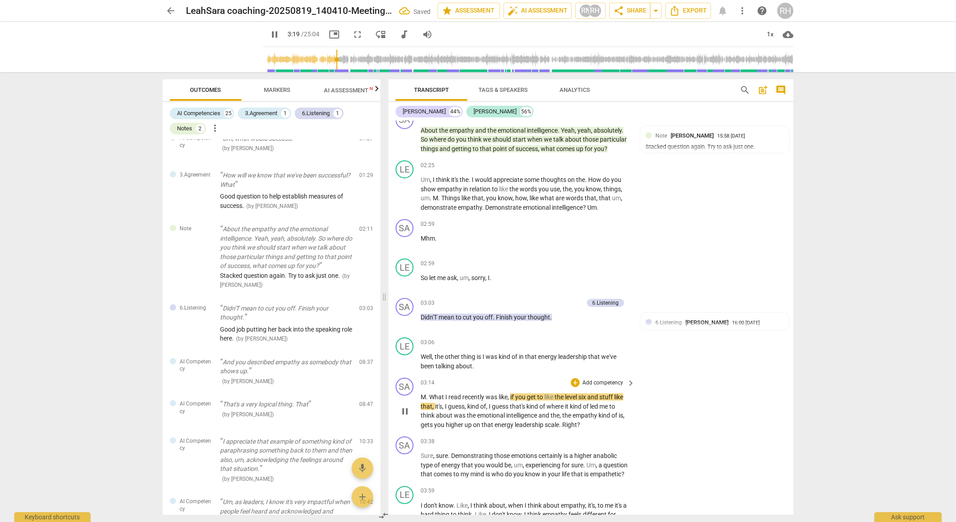
click at [429, 393] on span "What" at bounding box center [437, 396] width 16 height 7
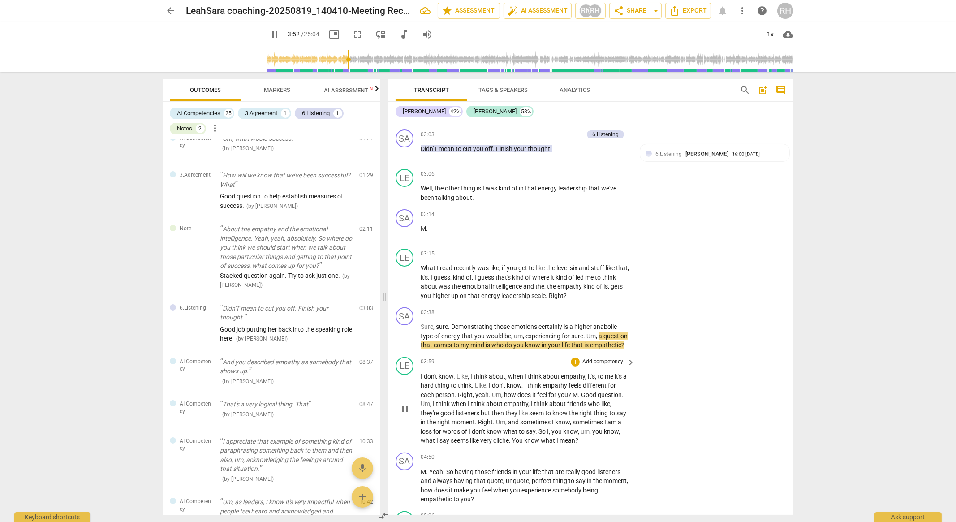
scroll to position [616, 0]
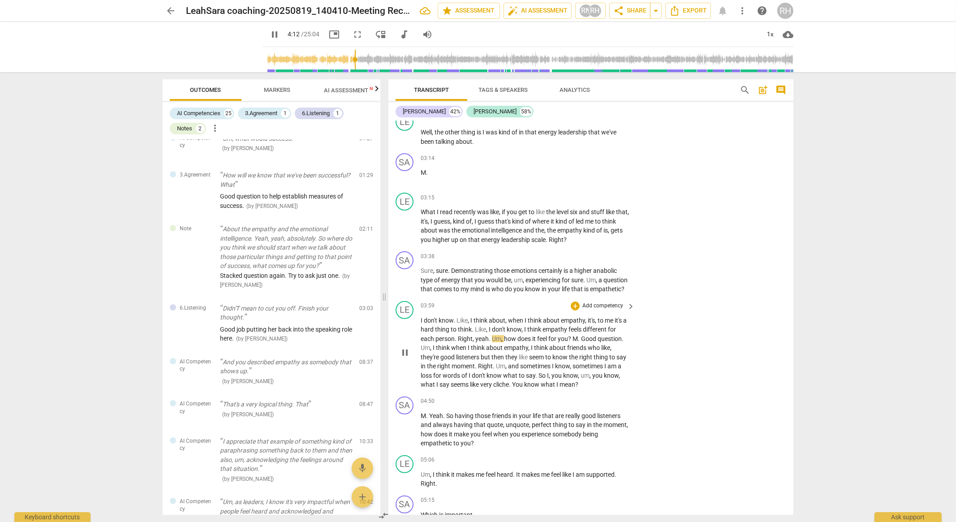
click at [474, 342] on span "," at bounding box center [473, 338] width 3 height 7
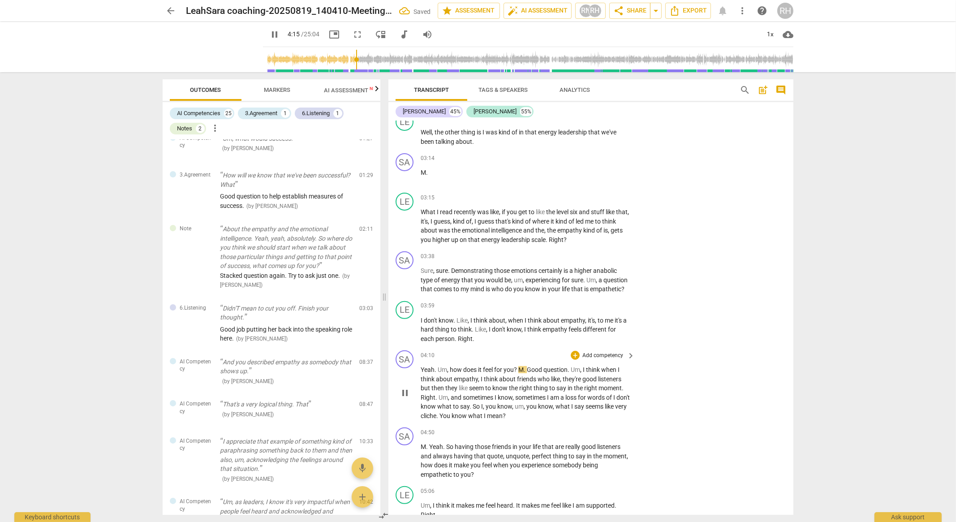
click at [519, 373] on span "M" at bounding box center [520, 369] width 5 height 7
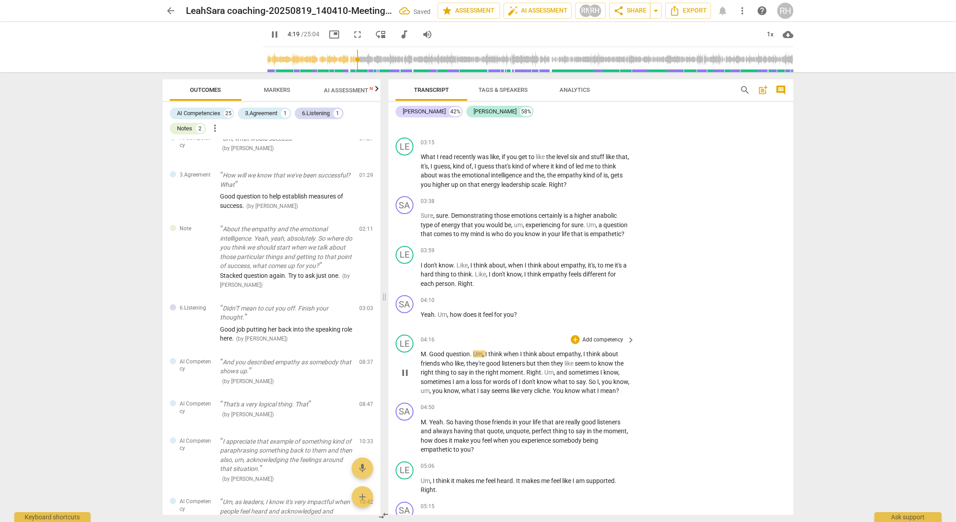
scroll to position [672, 0]
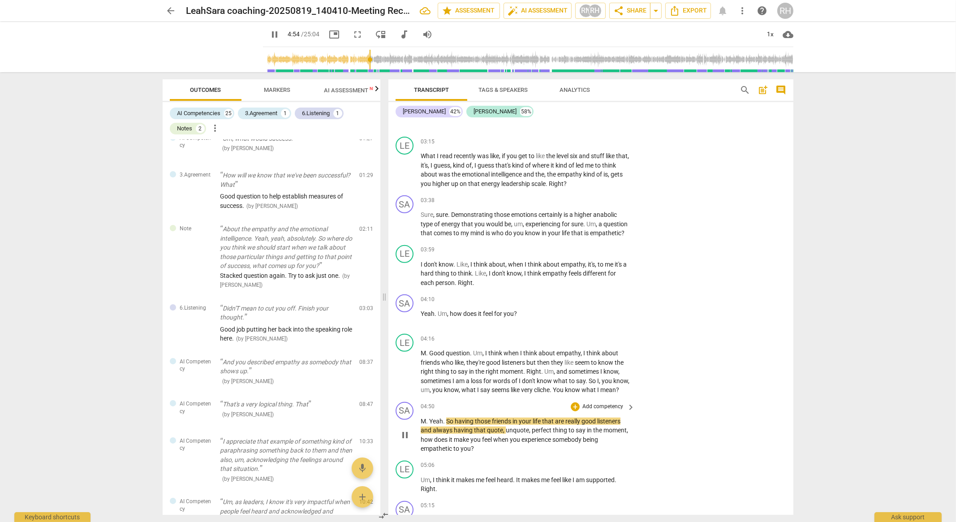
click at [428, 425] on span "." at bounding box center [427, 420] width 3 height 7
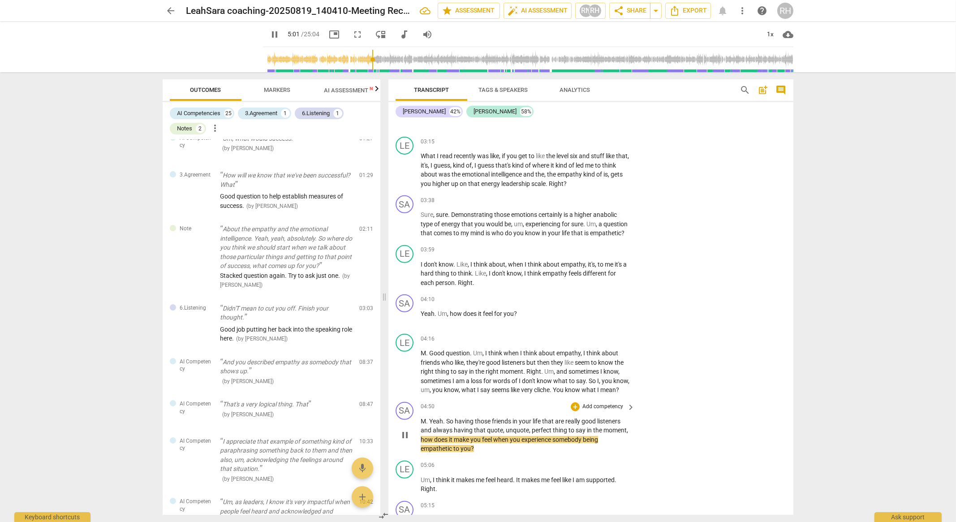
click at [627, 442] on p "M . Yeah . So having those friends in your life that are really good listeners …" at bounding box center [526, 434] width 210 height 37
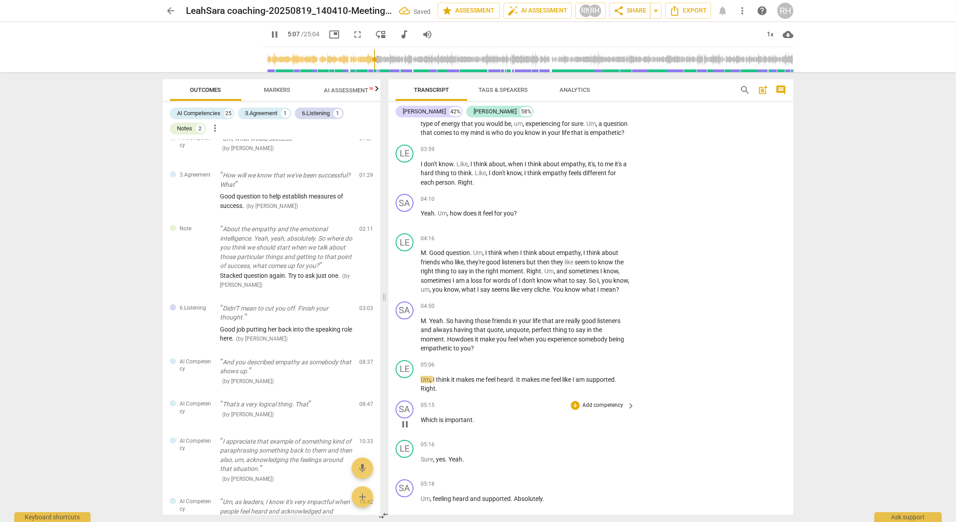
scroll to position [783, 0]
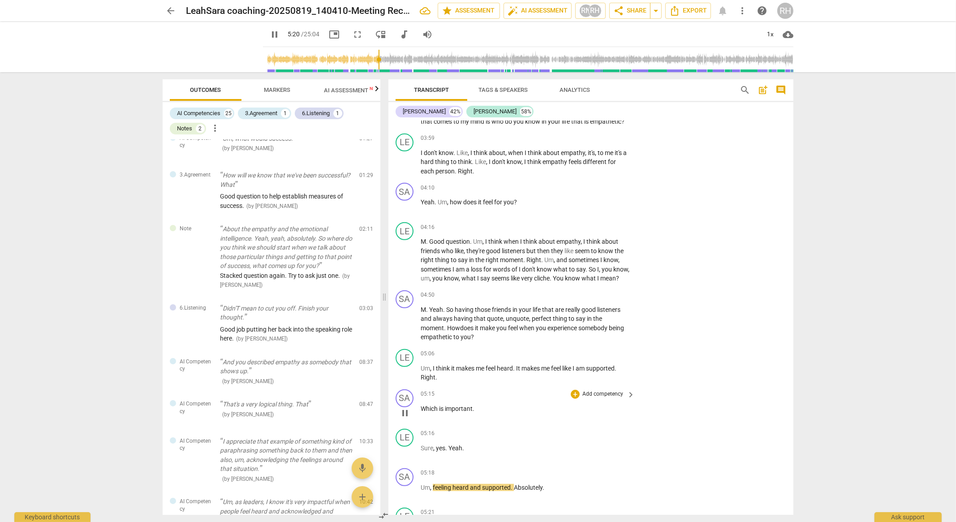
click at [489, 413] on p "Which is important ." at bounding box center [526, 408] width 210 height 9
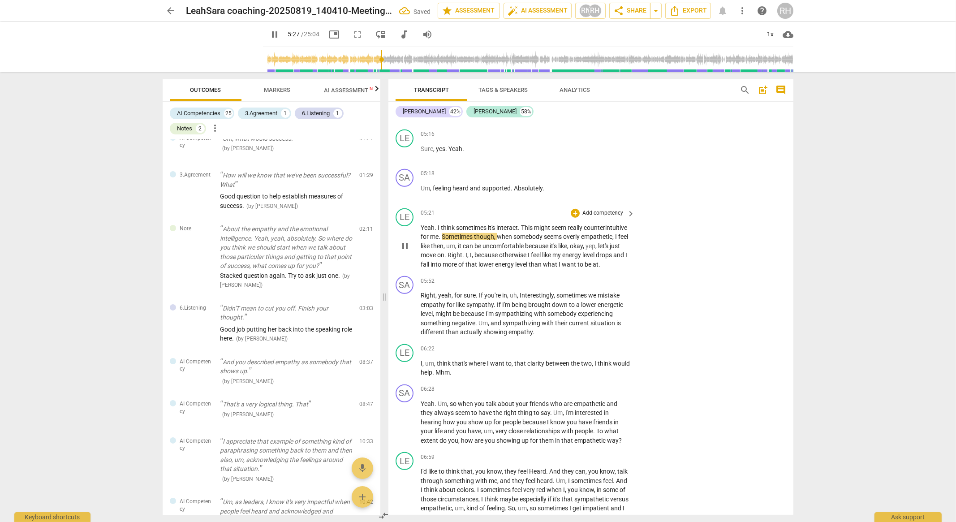
scroll to position [1026, 0]
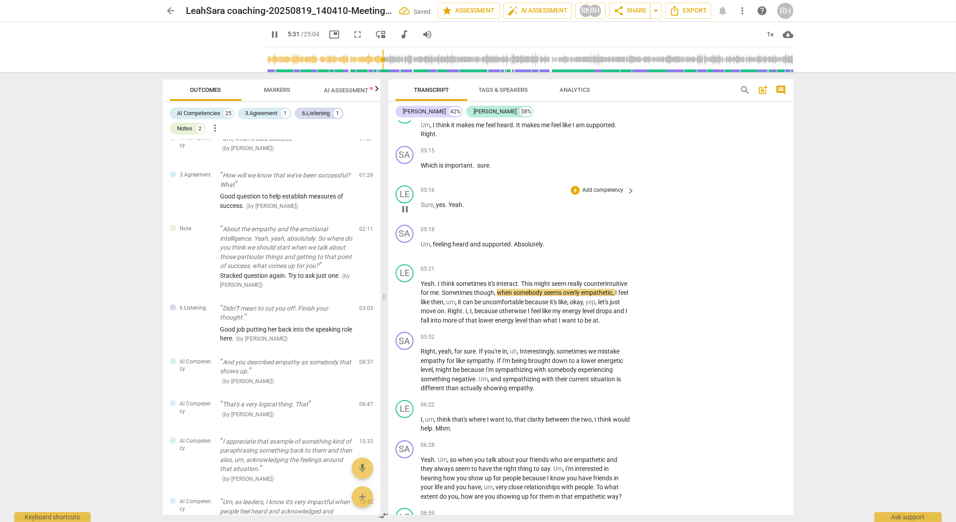
click at [437, 208] on span "yes" at bounding box center [440, 204] width 9 height 7
click at [406, 215] on span "pause" at bounding box center [404, 209] width 11 height 11
click at [406, 215] on span "play_arrow" at bounding box center [404, 209] width 11 height 11
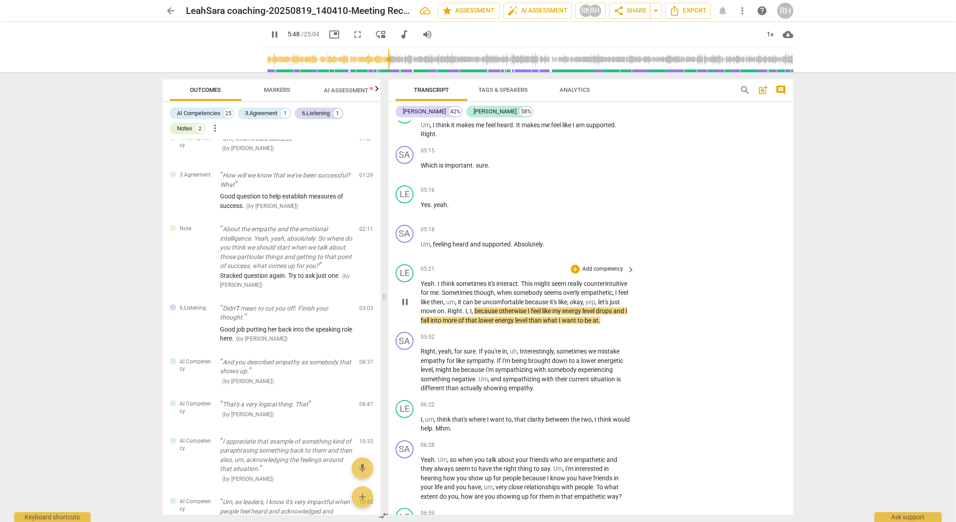
click at [596, 314] on span "drops" at bounding box center [604, 310] width 17 height 7
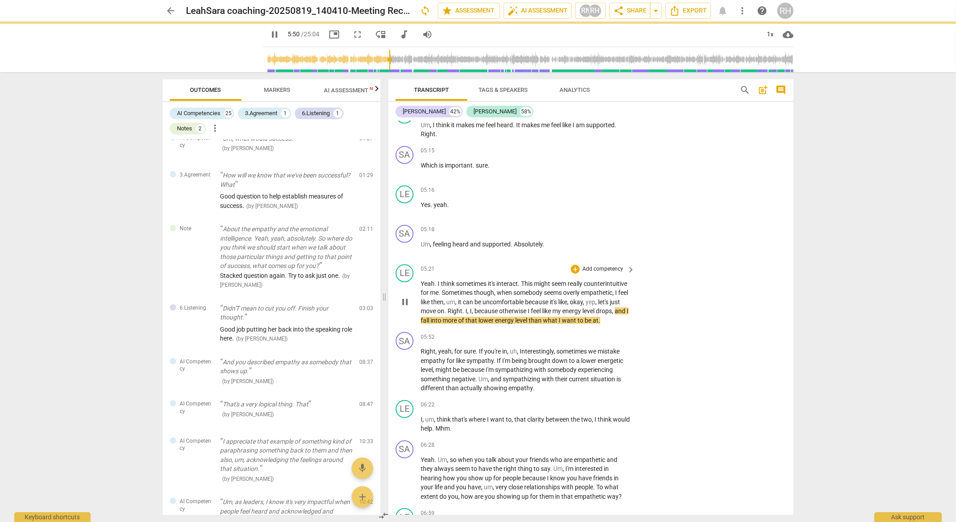
click at [500, 325] on p "Yeah . I think sometimes it's interact . This might seem really counterintuitiv…" at bounding box center [526, 302] width 210 height 46
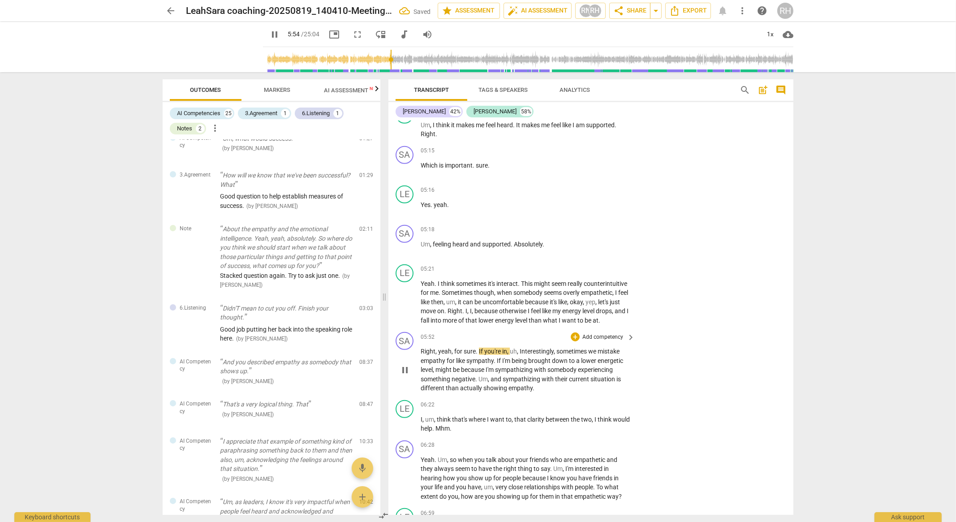
click at [439, 355] on span "yeah" at bounding box center [444, 351] width 13 height 7
click at [472, 325] on p "Yeah . I think sometimes it's interact . This might seem really counterintuitiv…" at bounding box center [526, 302] width 210 height 46
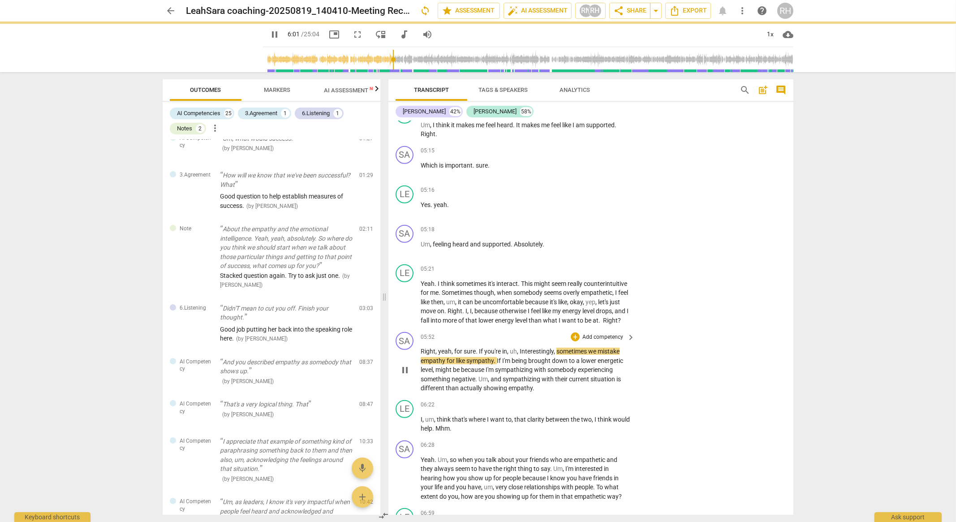
click at [419, 375] on div "play_arrow pause" at bounding box center [409, 370] width 23 height 40
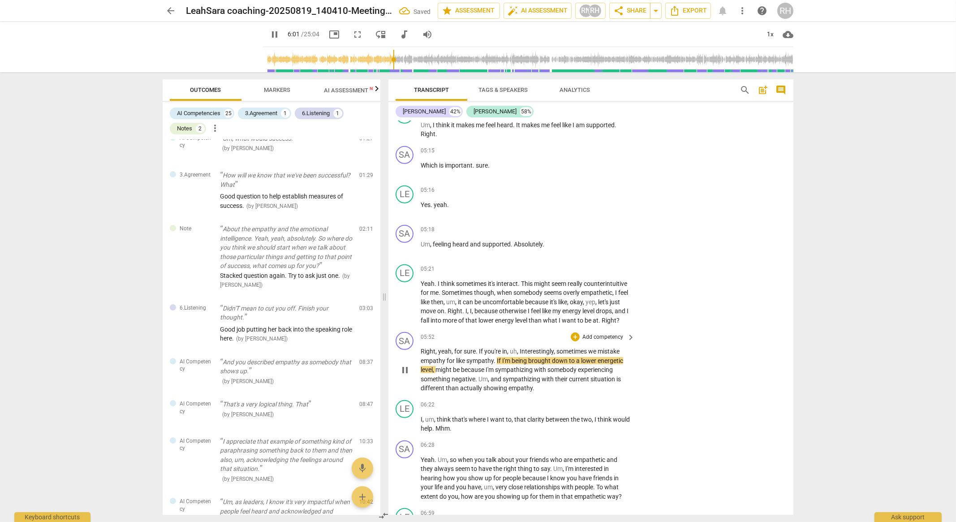
click at [426, 355] on span "Right" at bounding box center [428, 351] width 15 height 7
click at [422, 355] on span "Right" at bounding box center [428, 351] width 15 height 7
click at [591, 393] on p "Yeah , for sure . If you're in , uh , Interestingly , sometimes we mistake empa…" at bounding box center [526, 370] width 210 height 46
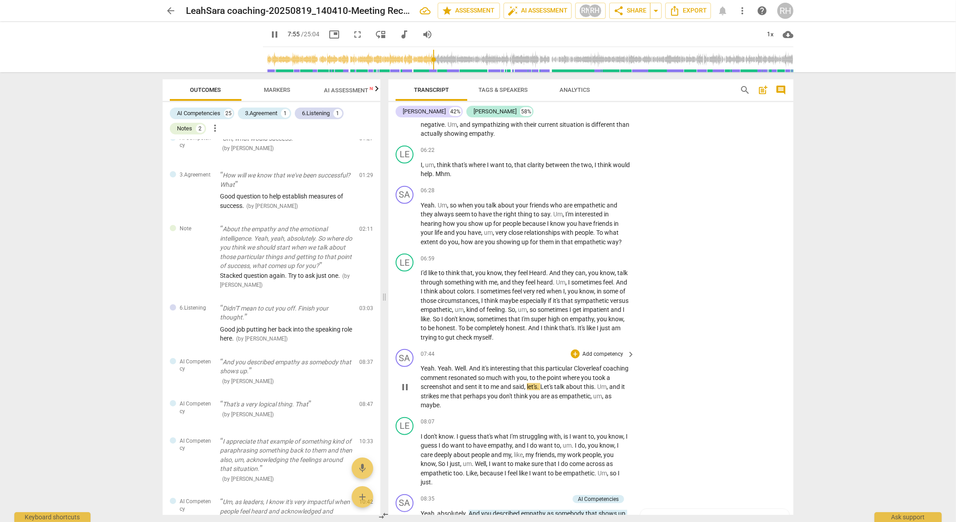
scroll to position [1306, 0]
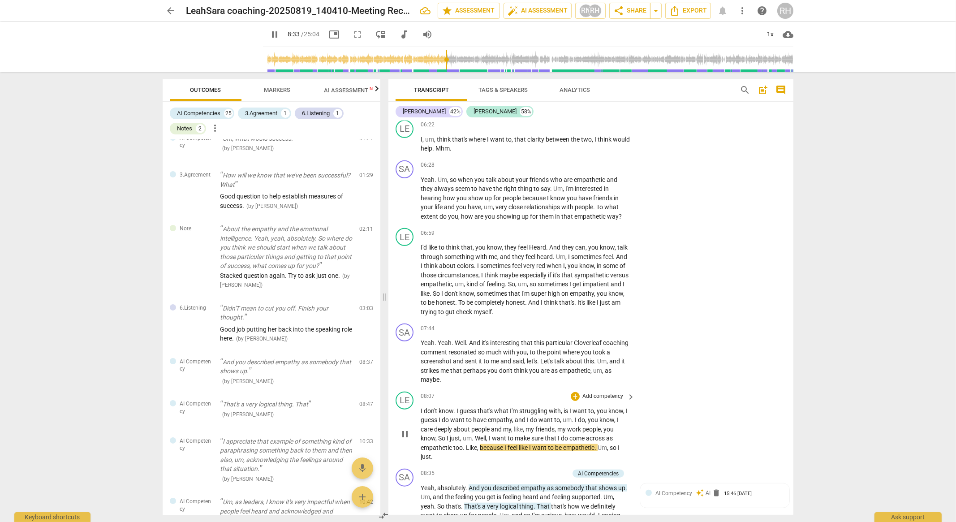
click at [404, 439] on span "pause" at bounding box center [404, 434] width 11 height 11
click at [523, 433] on span "like" at bounding box center [518, 428] width 9 height 7
click at [574, 401] on div "+" at bounding box center [575, 396] width 9 height 9
click at [640, 433] on b "6.Listening" at bounding box center [631, 436] width 27 height 11
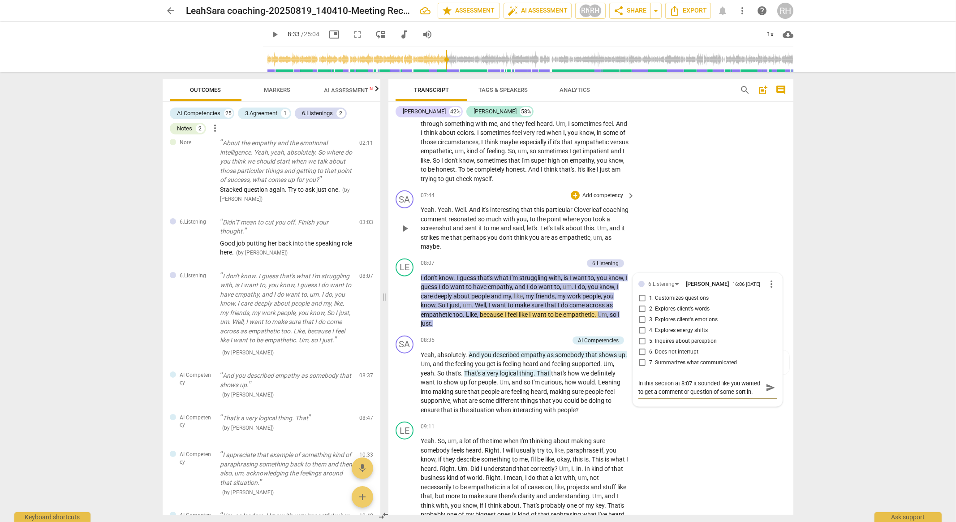
scroll to position [1419, 0]
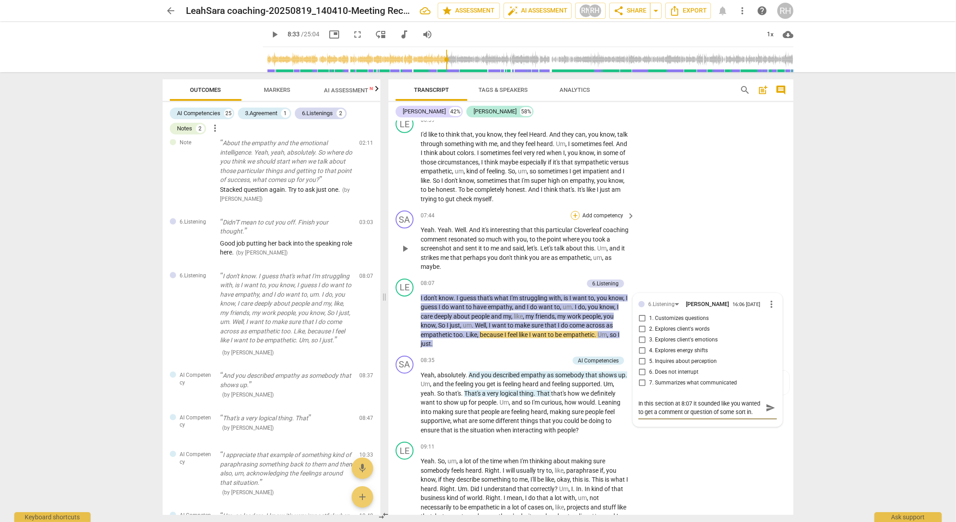
click at [574, 220] on div "+" at bounding box center [575, 215] width 9 height 9
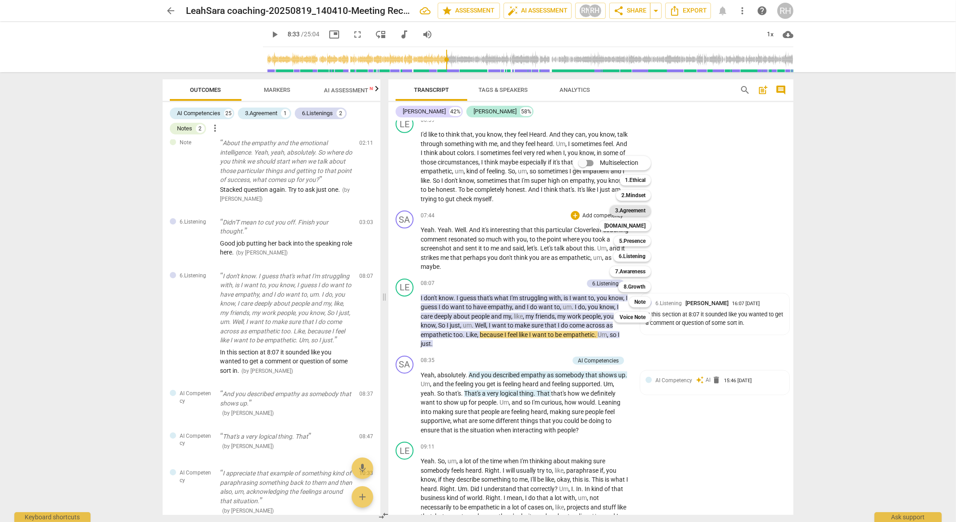
click at [636, 210] on b "3.Agreement" at bounding box center [630, 210] width 30 height 11
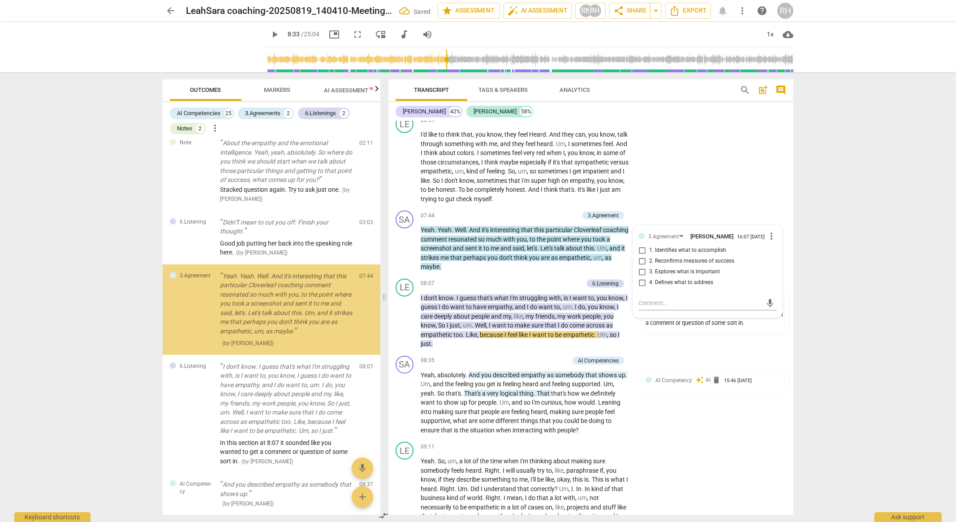
scroll to position [266, 0]
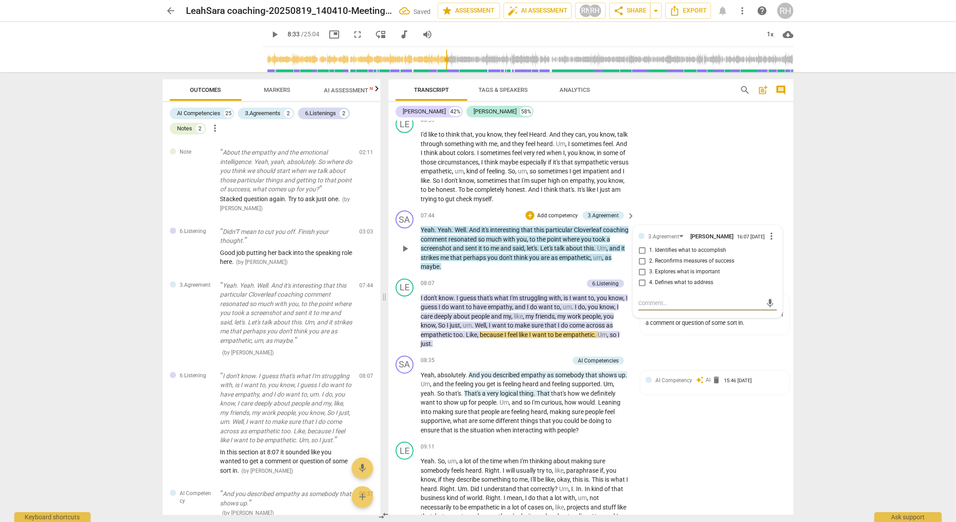
click at [640, 277] on input "3. Explores what is important" at bounding box center [642, 271] width 14 height 11
click at [650, 307] on textarea at bounding box center [700, 303] width 124 height 9
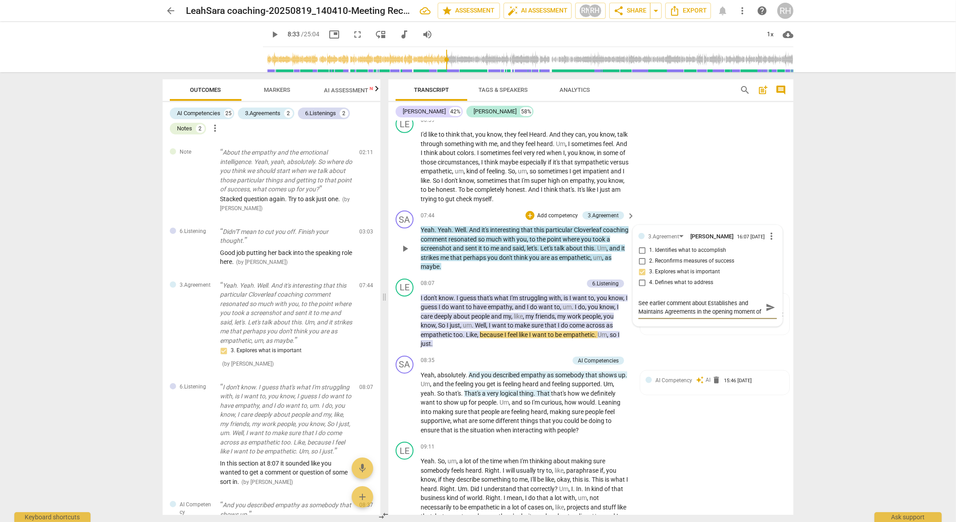
scroll to position [7, 0]
click at [723, 316] on textarea "See earlier comment about Establishes and Maintains Agreements in the opening m…" at bounding box center [700, 307] width 124 height 17
click at [766, 338] on span "send" at bounding box center [770, 333] width 10 height 10
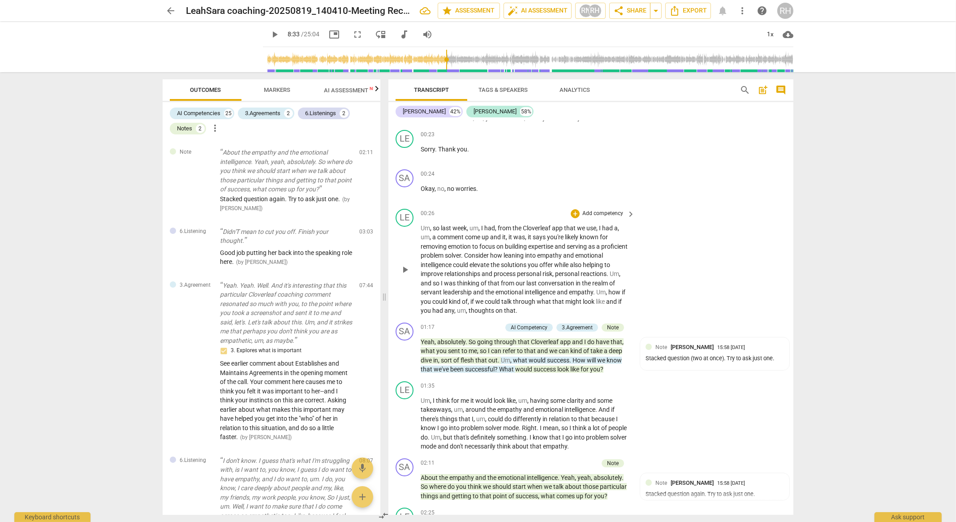
scroll to position [56, 0]
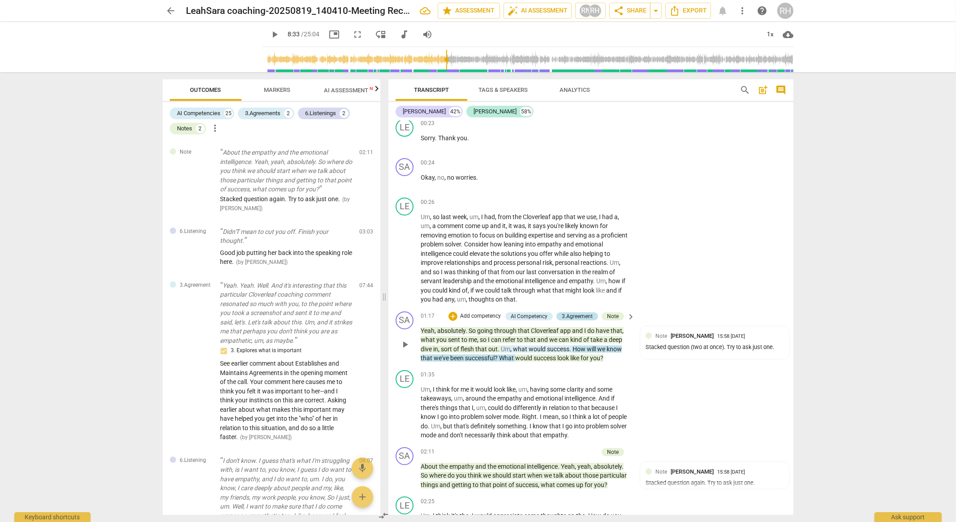
click at [576, 317] on div "3.Agreement" at bounding box center [577, 316] width 31 height 8
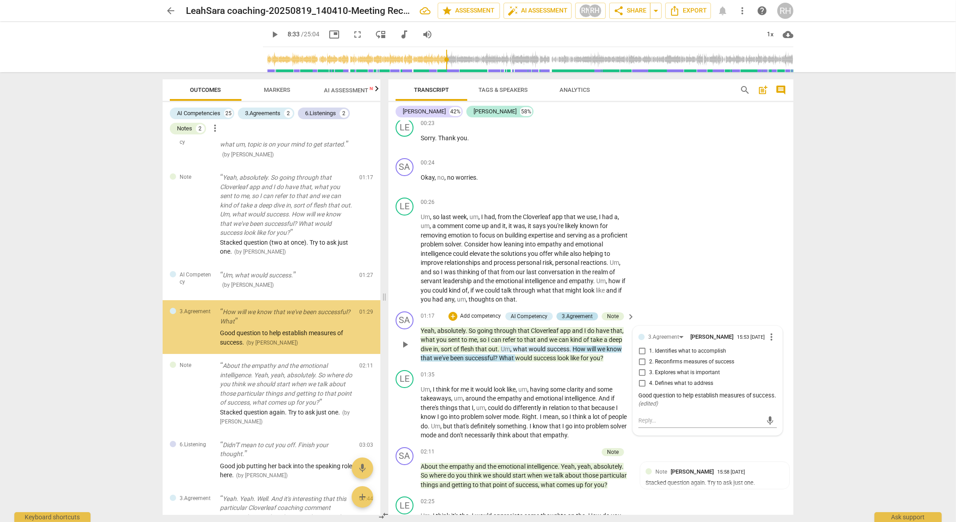
scroll to position [53, 0]
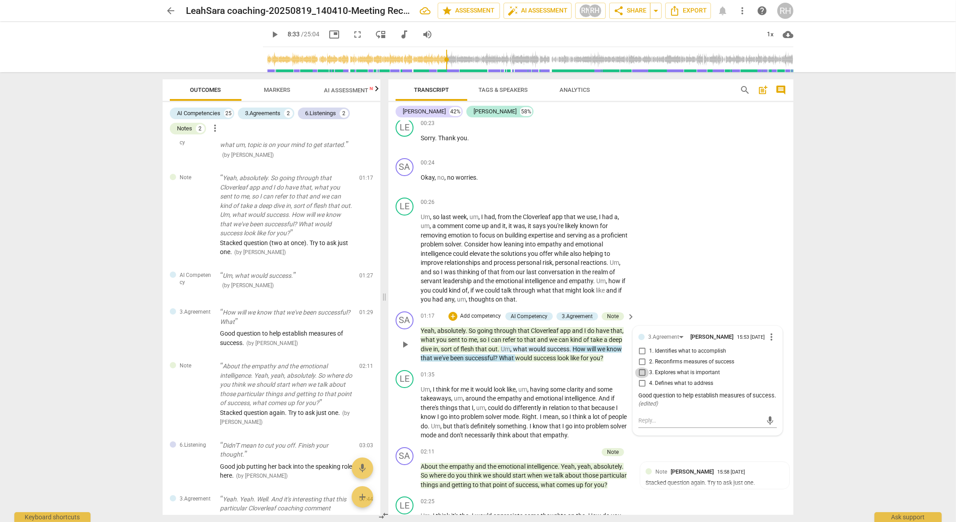
click at [639, 374] on input "3. Explores what is important" at bounding box center [642, 372] width 14 height 11
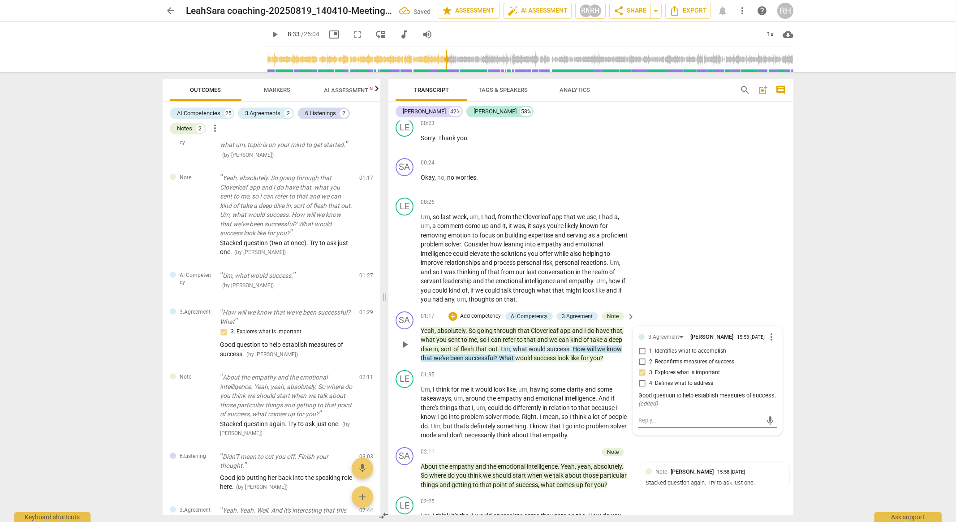
click at [664, 424] on textarea at bounding box center [700, 420] width 124 height 9
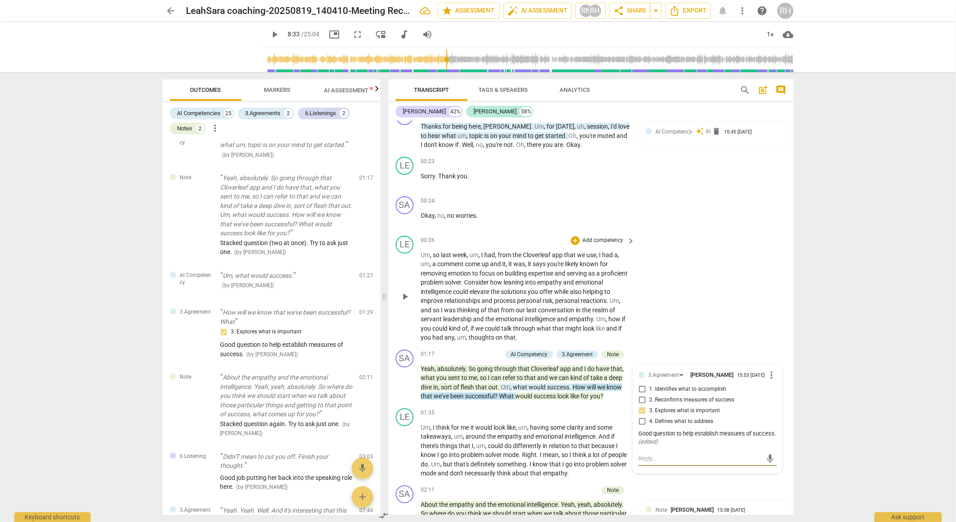
scroll to position [0, 0]
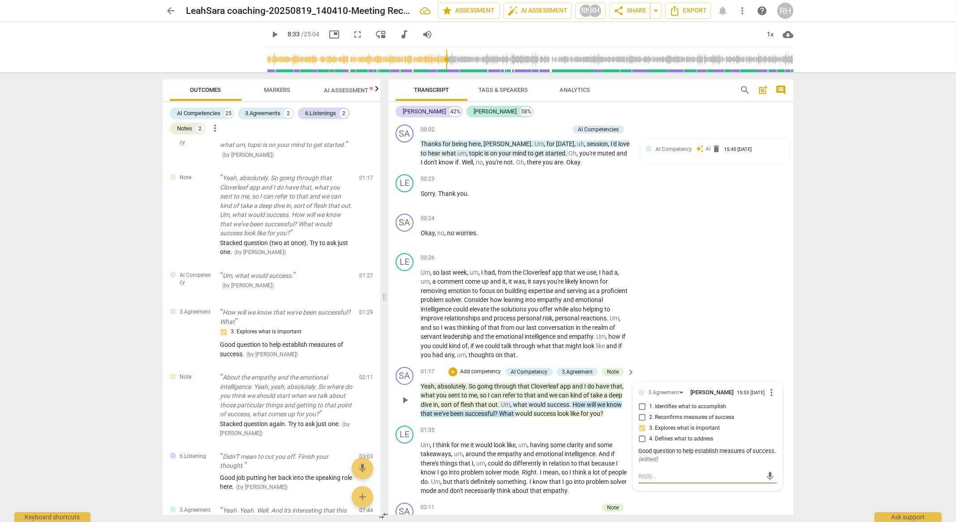
click at [654, 478] on textarea at bounding box center [700, 476] width 124 height 9
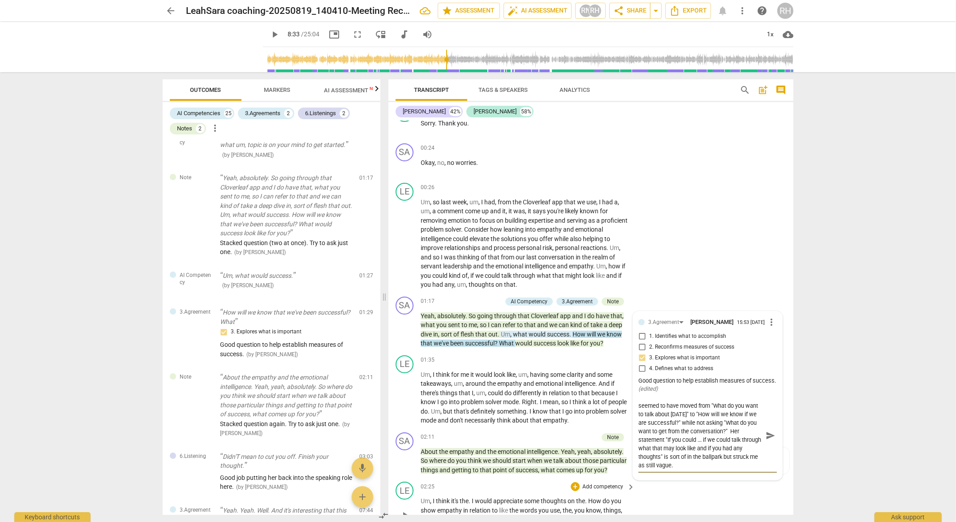
scroll to position [138, 0]
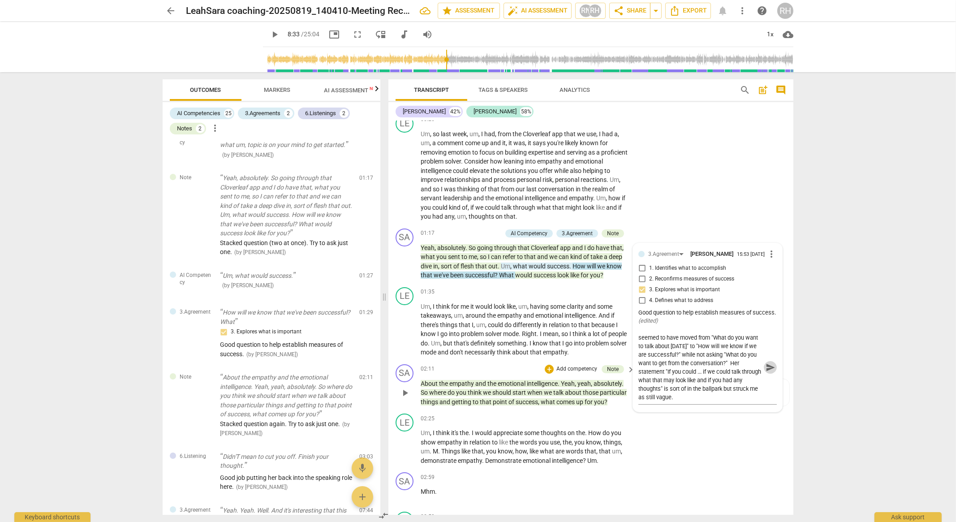
click at [770, 368] on span "send" at bounding box center [770, 367] width 10 height 10
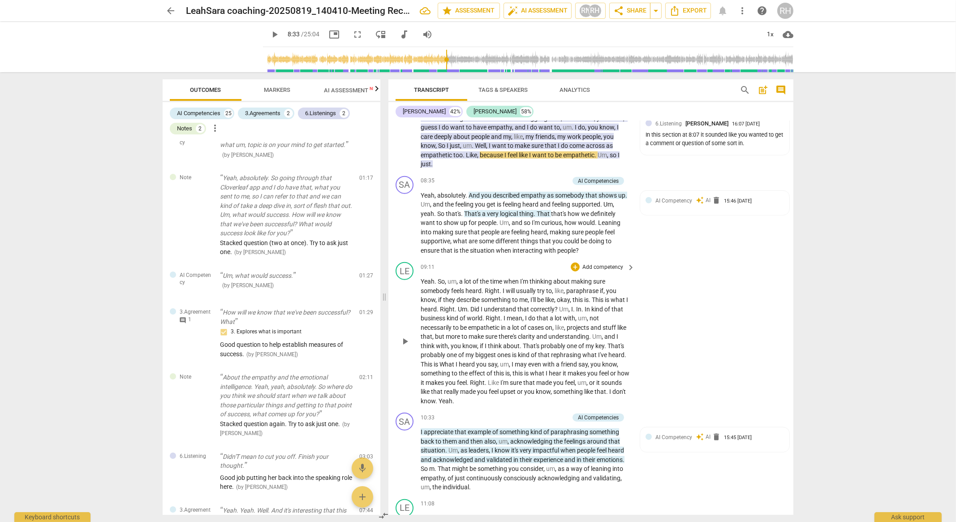
scroll to position [1594, 0]
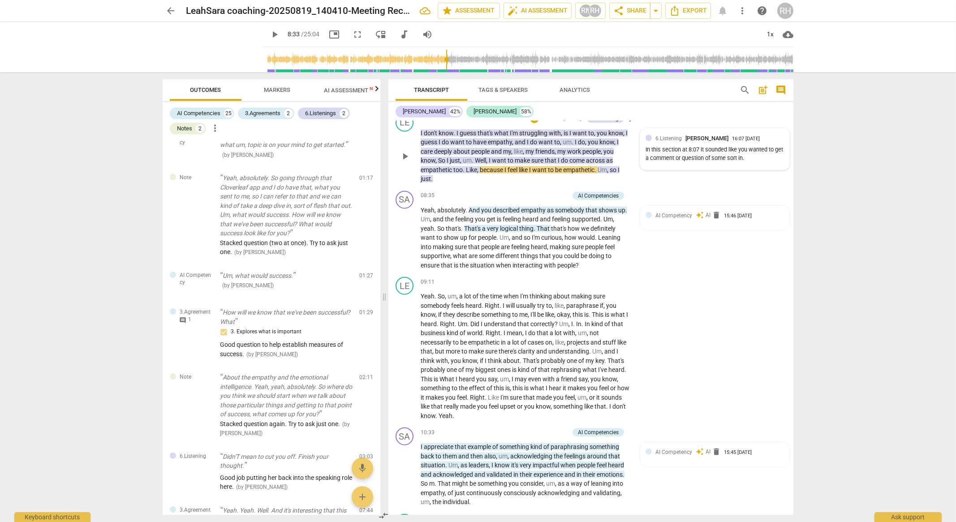
click at [756, 163] on div "In this section at 8:07 it sounded like you wanted to get a comment or question…" at bounding box center [714, 154] width 138 height 17
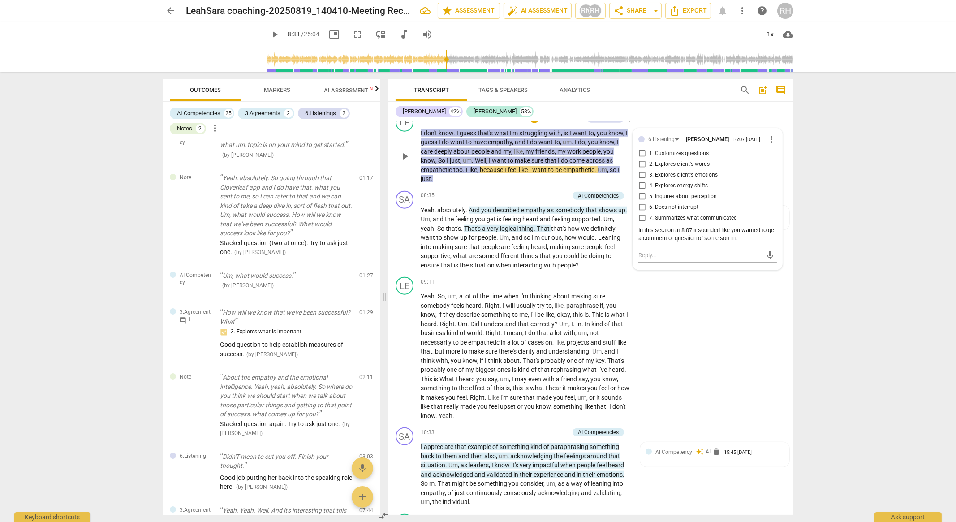
click at [768, 145] on span "more_vert" at bounding box center [771, 139] width 11 height 11
click at [777, 164] on li "Edit" at bounding box center [778, 164] width 31 height 17
click at [751, 251] on textarea "In this section at 8:07 it sounded like you wanted to get a comment or question…" at bounding box center [707, 242] width 138 height 17
click at [745, 268] on textarea "In this section at 8:07 it sounded like you wanted to get a comment or question…" at bounding box center [707, 251] width 138 height 34
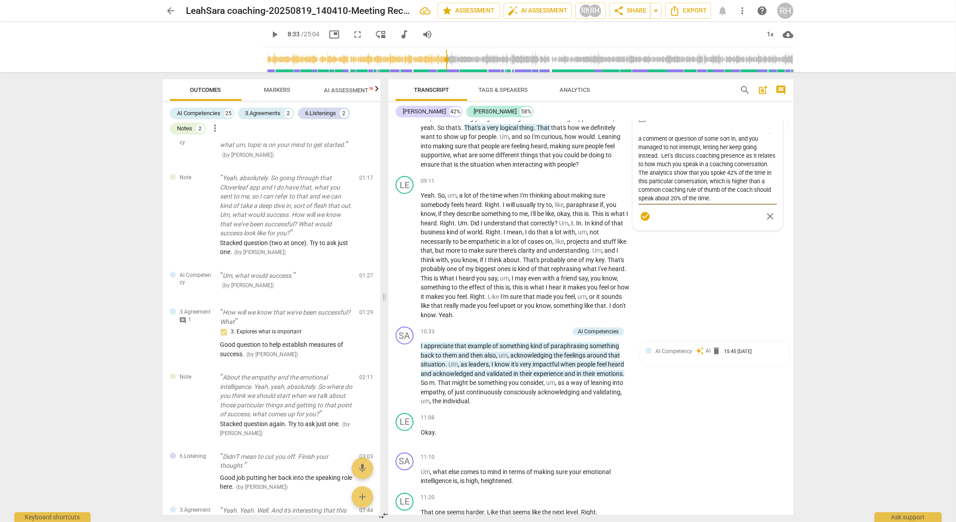
scroll to position [1679, 0]
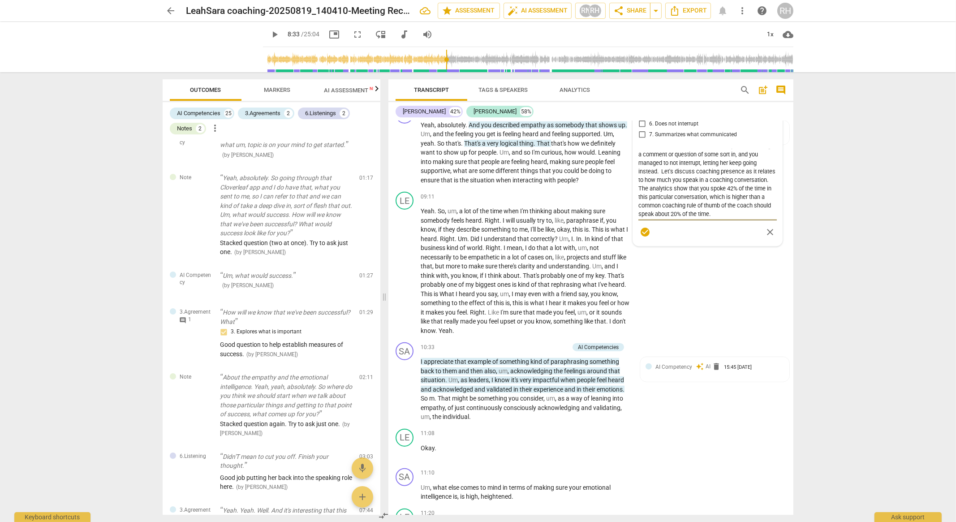
click at [764, 217] on textarea "In this section at 8:07 it sounded like you wanted to get a comment or question…" at bounding box center [707, 183] width 138 height 68
drag, startPoint x: 764, startPoint y: 234, endPoint x: 700, endPoint y: 200, distance: 73.3
click at [700, 200] on textarea "In this section at 8:07 it sounded like you wanted to get a comment or question…" at bounding box center [707, 183] width 138 height 68
click at [714, 216] on textarea "In this section at 8:07 it sounded like you wanted to get a comment or question…" at bounding box center [707, 183] width 138 height 68
click at [718, 202] on textarea "In this section at 8:07 it sounded like you wanted to get a comment or question…" at bounding box center [707, 183] width 138 height 68
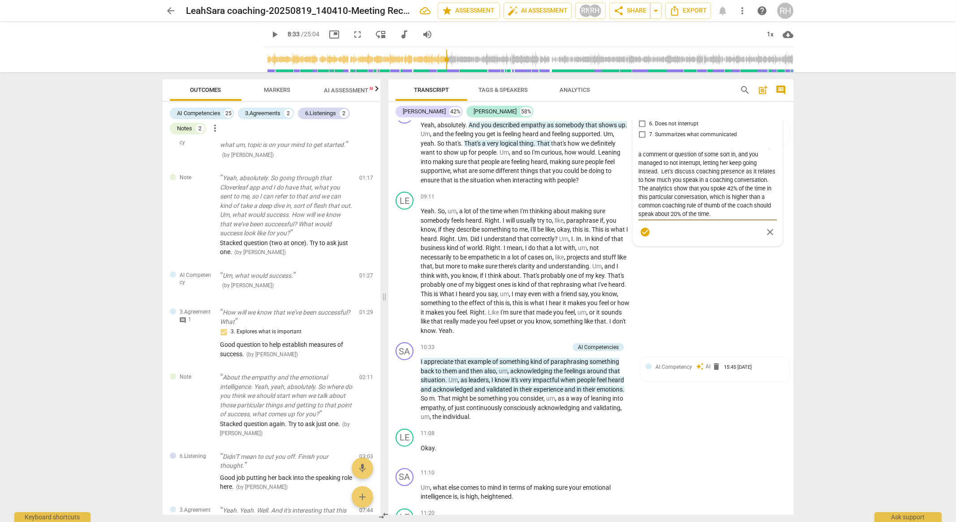
click at [759, 217] on textarea "In this section at 8:07 it sounded like you wanted to get a comment or question…" at bounding box center [707, 183] width 138 height 68
click at [641, 237] on span "check_circle" at bounding box center [645, 232] width 11 height 11
